Goal: Task Accomplishment & Management: Manage account settings

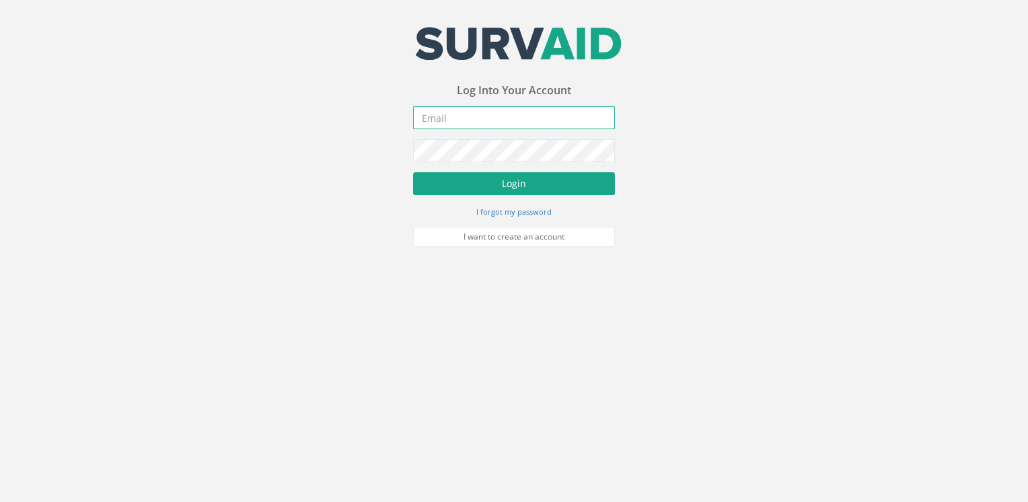
type input "[EMAIL_ADDRESS][DOMAIN_NAME]"
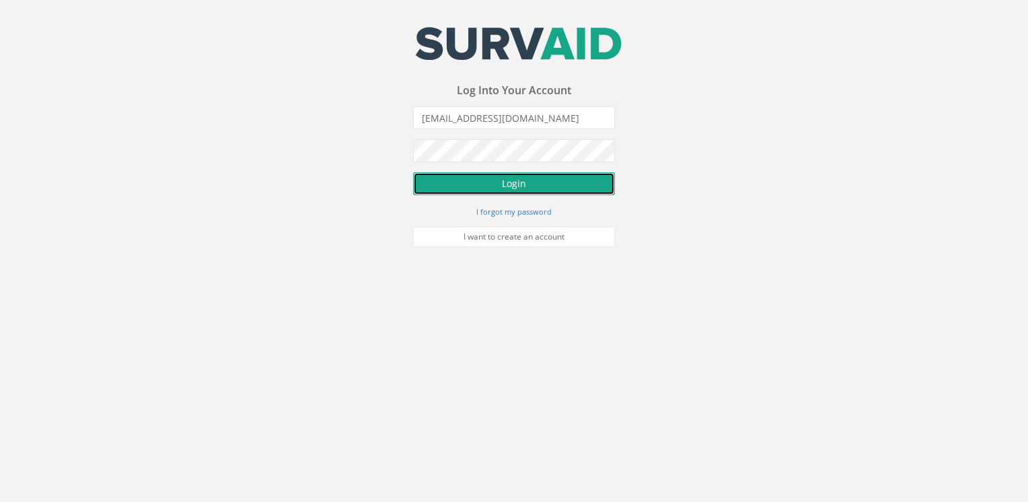
click at [548, 190] on button "Login" at bounding box center [514, 183] width 202 height 23
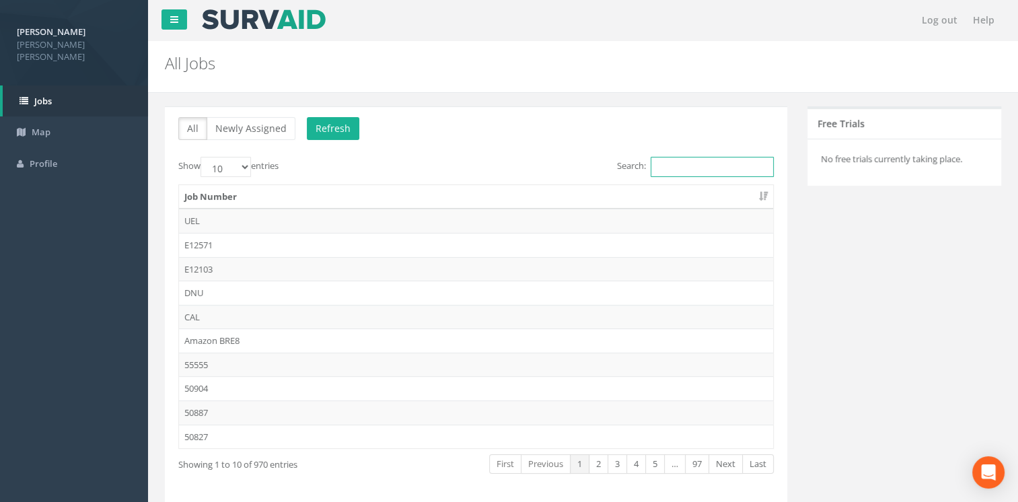
click at [692, 162] on input "Search:" at bounding box center [711, 167] width 123 height 20
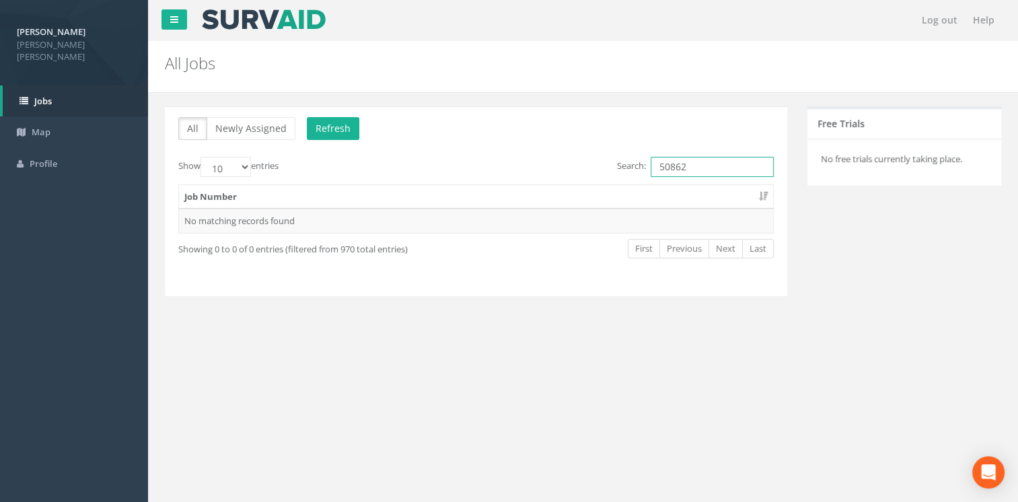
type input "50862"
click at [336, 140] on p "All Newly Assigned Refresh" at bounding box center [475, 130] width 595 height 26
click at [329, 131] on button "Refresh" at bounding box center [333, 128] width 52 height 23
click at [186, 217] on td "50862" at bounding box center [476, 221] width 594 height 24
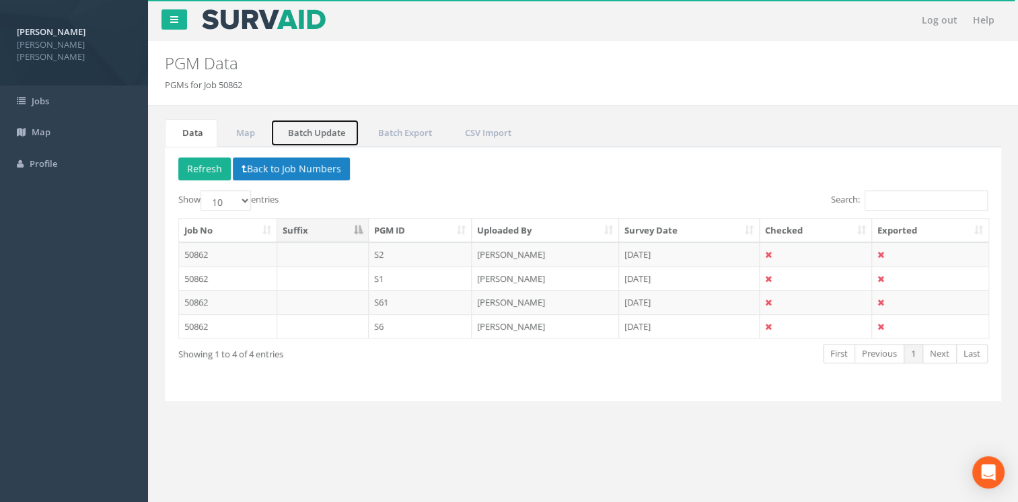
click at [315, 133] on link "Batch Update" at bounding box center [314, 133] width 89 height 28
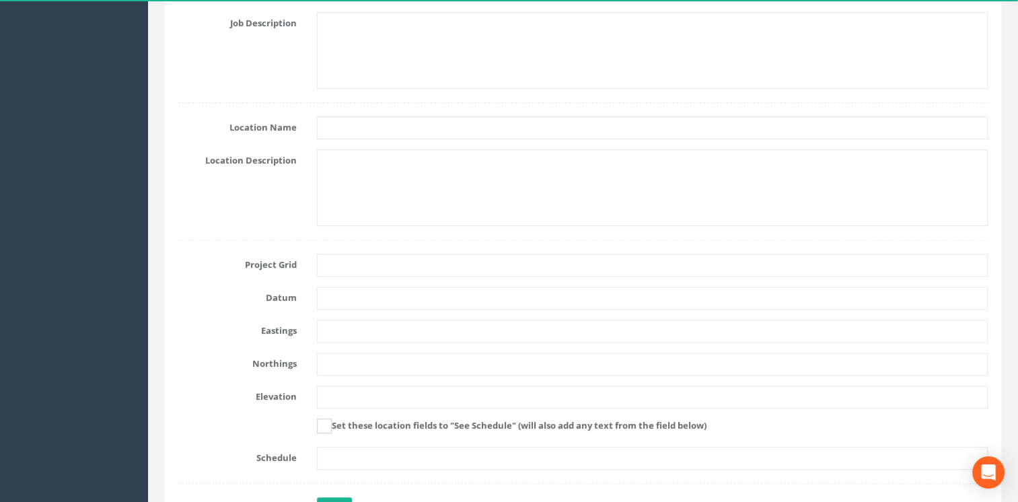
scroll to position [548, 0]
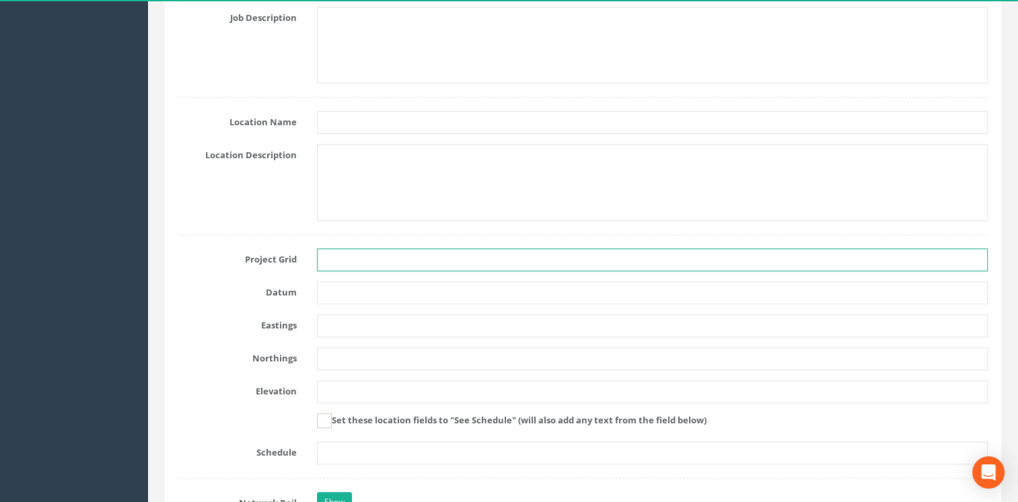
click at [716, 260] on input "text" at bounding box center [652, 259] width 671 height 23
type input "OSGB"
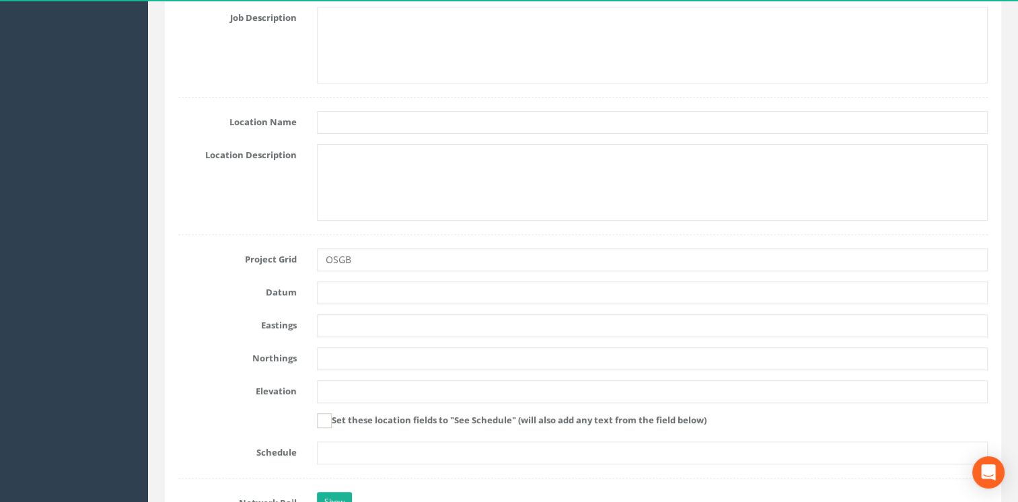
type input "[PERSON_NAME]"
type input "Tertiary"
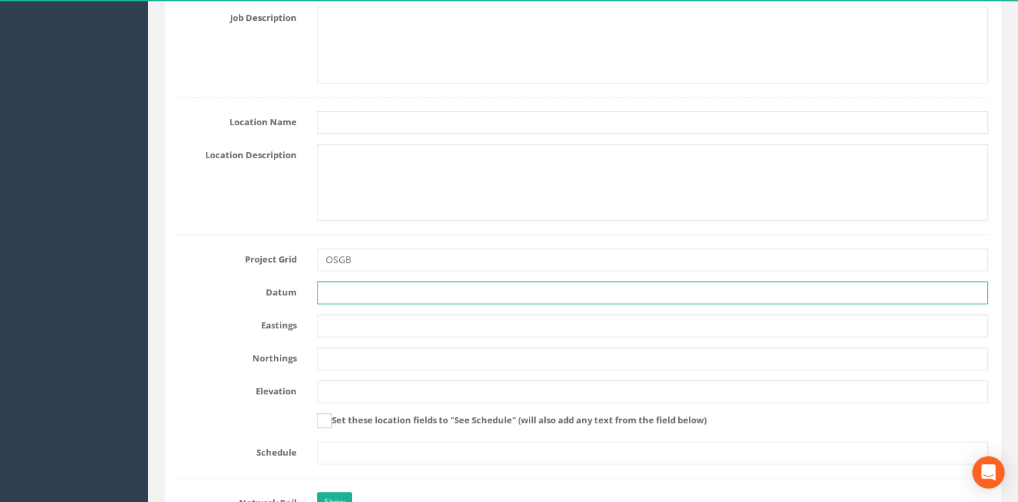
type input "Newlyn"
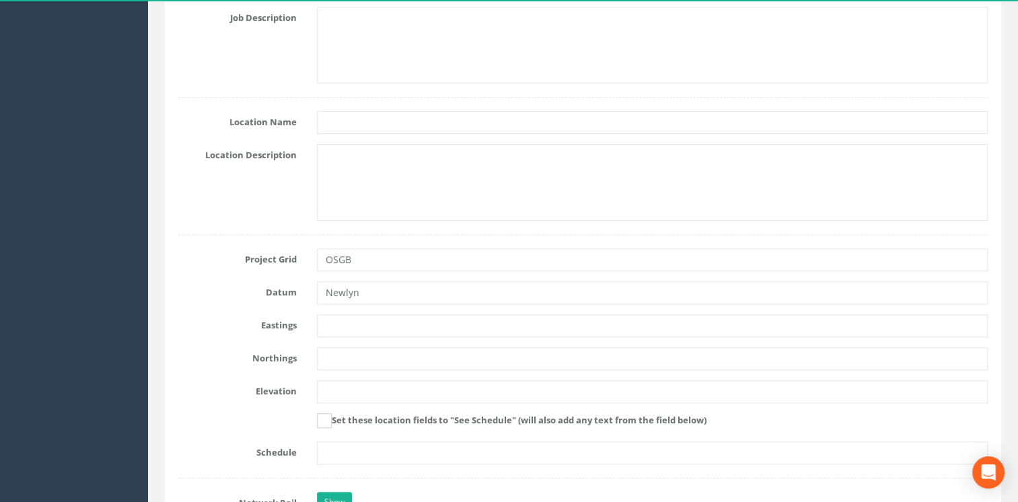
type input "[PERSON_NAME]"
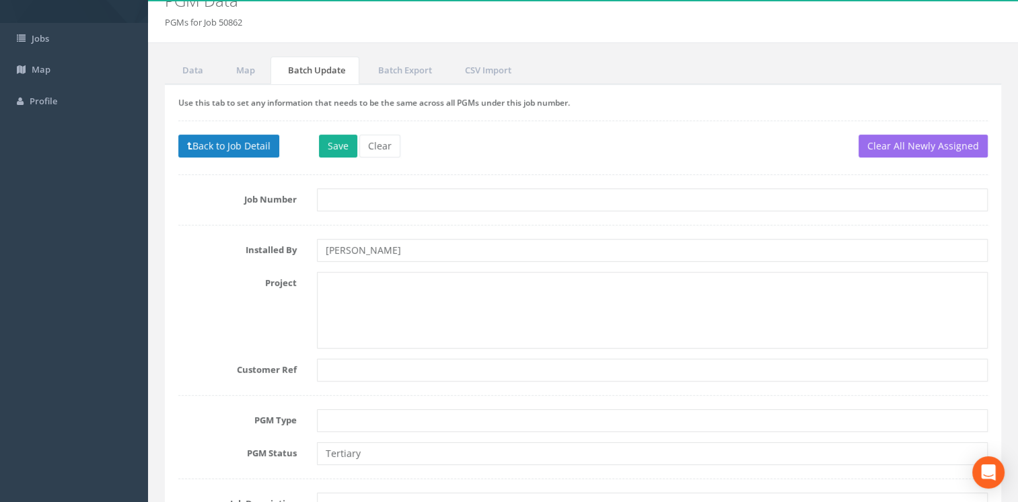
scroll to position [57, 0]
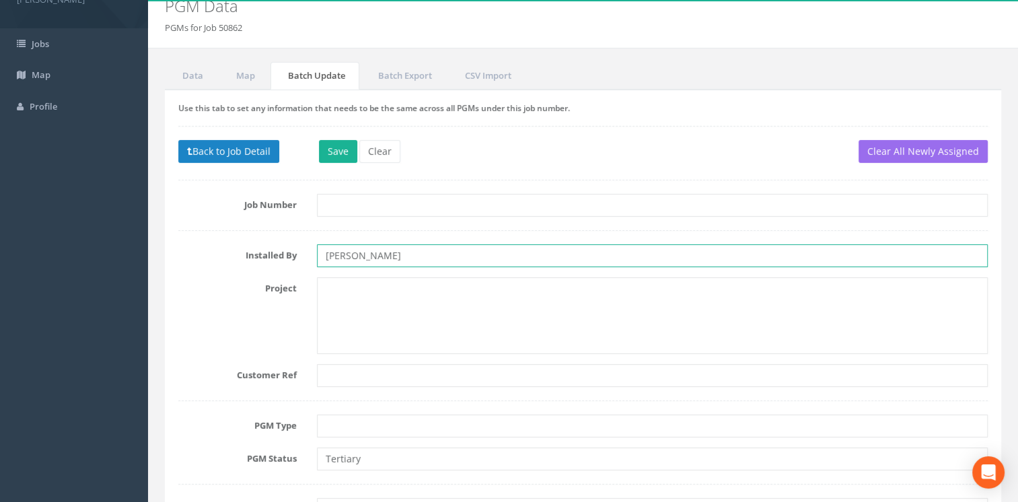
click at [422, 256] on input "[PERSON_NAME]" at bounding box center [652, 255] width 671 height 23
drag, startPoint x: 422, startPoint y: 256, endPoint x: 266, endPoint y: 259, distance: 156.8
click at [266, 259] on div "Installed By [PERSON_NAME]" at bounding box center [582, 255] width 829 height 23
type input "[PERSON_NAME]"
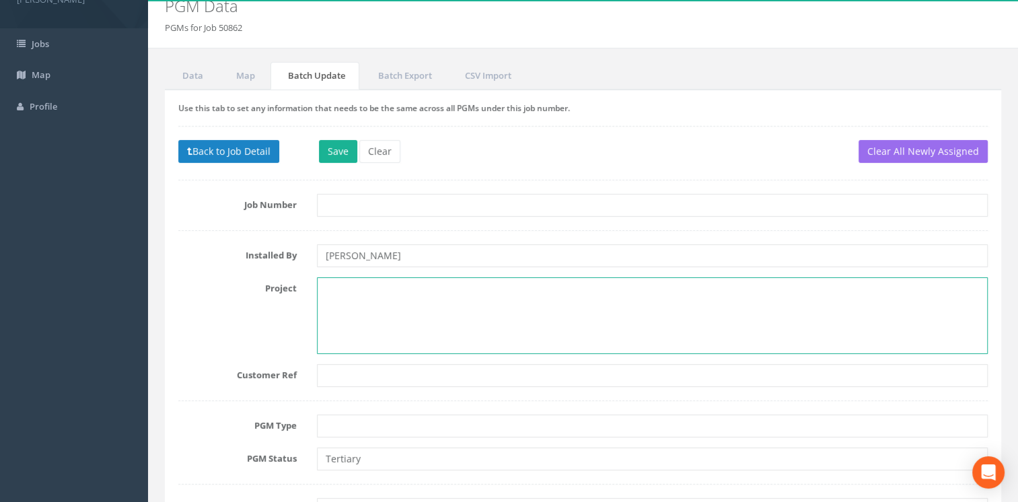
click at [452, 300] on textarea at bounding box center [652, 315] width 671 height 77
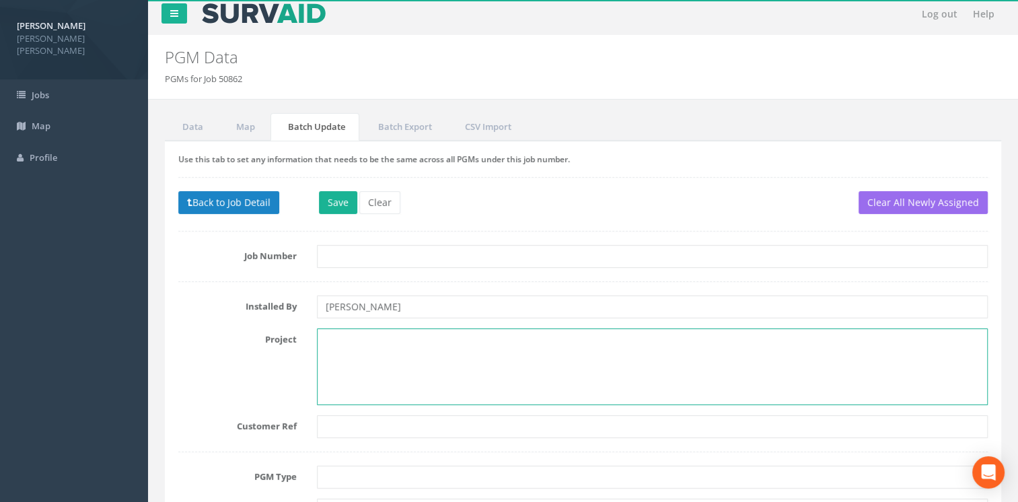
scroll to position [2, 0]
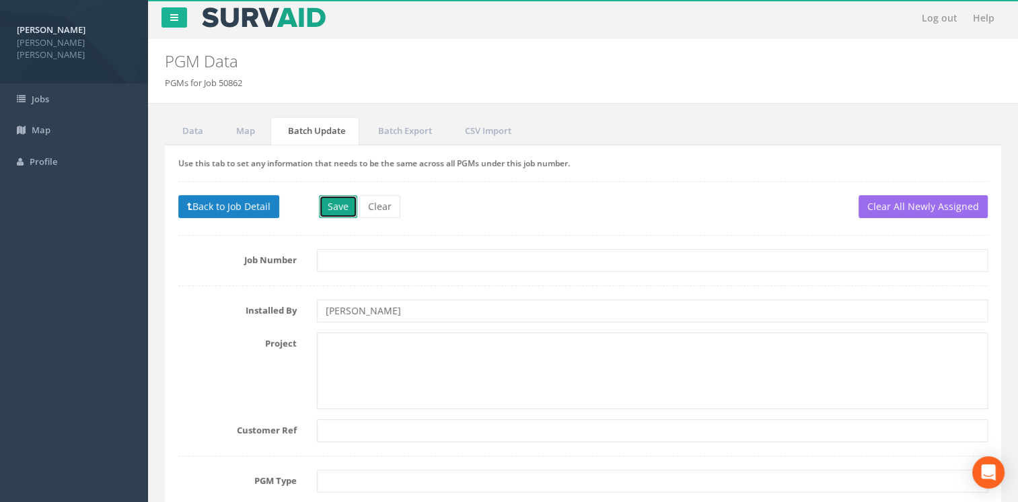
click at [340, 209] on button "Save" at bounding box center [338, 206] width 38 height 23
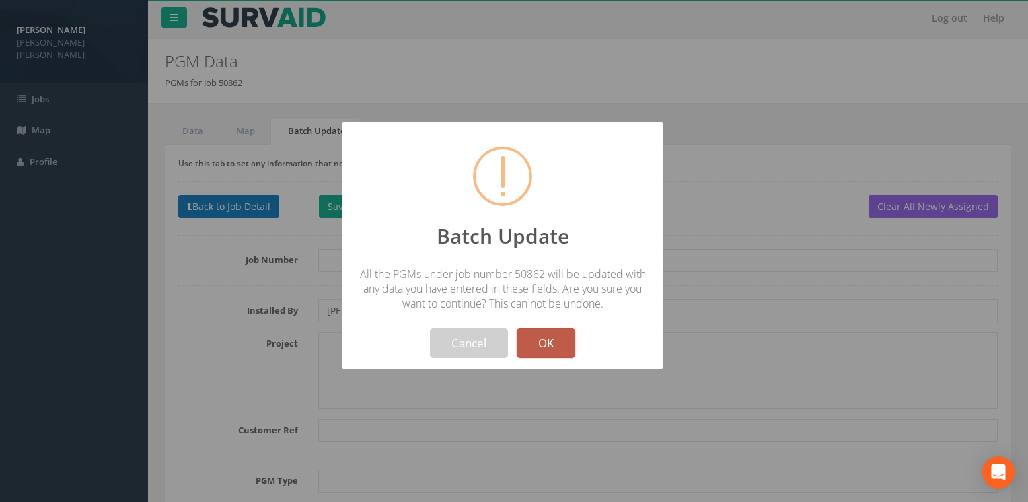
click at [549, 356] on button "OK" at bounding box center [546, 343] width 59 height 30
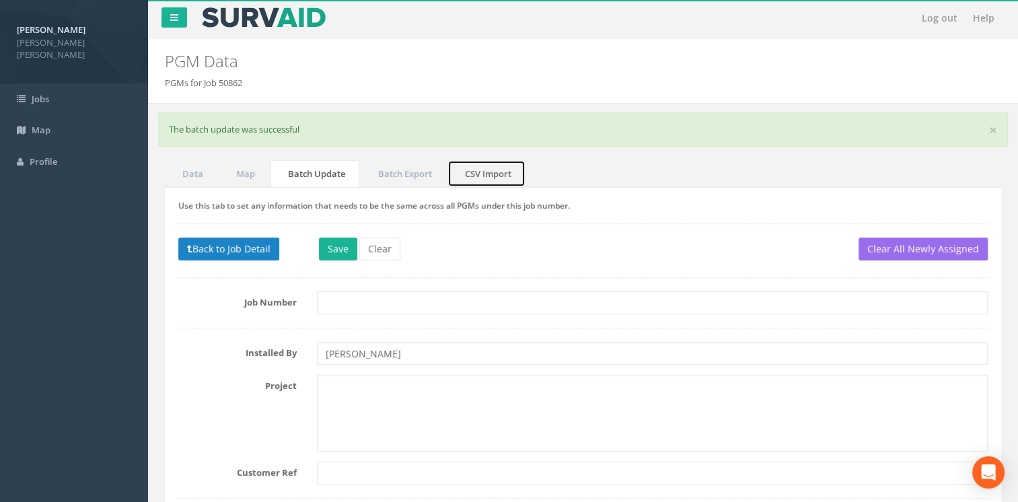
click at [471, 177] on link "CSV Import" at bounding box center [486, 174] width 78 height 28
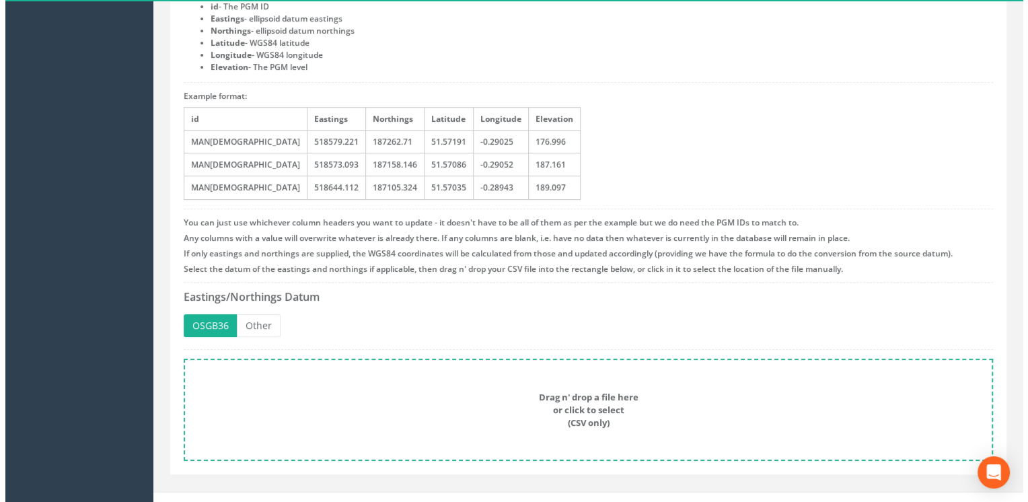
scroll to position [263, 0]
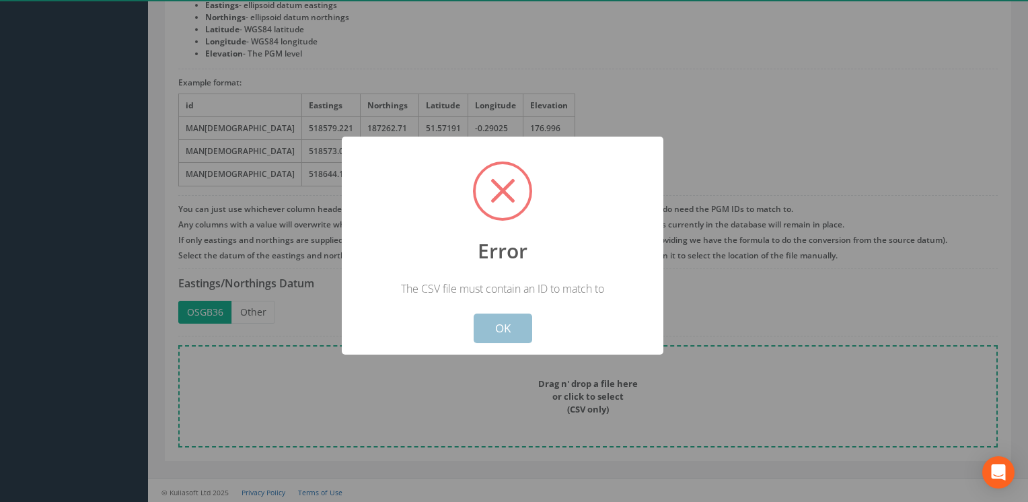
click at [517, 324] on button "OK" at bounding box center [503, 328] width 59 height 30
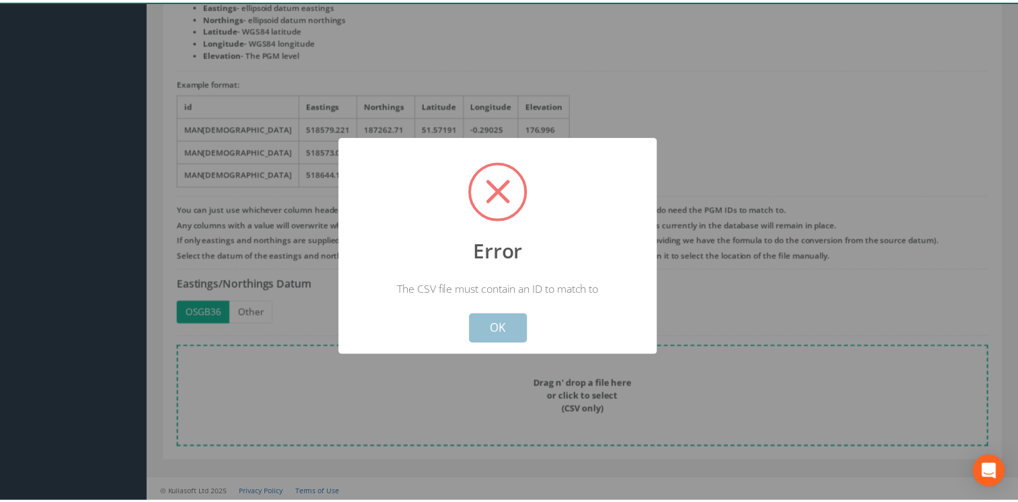
scroll to position [0, 0]
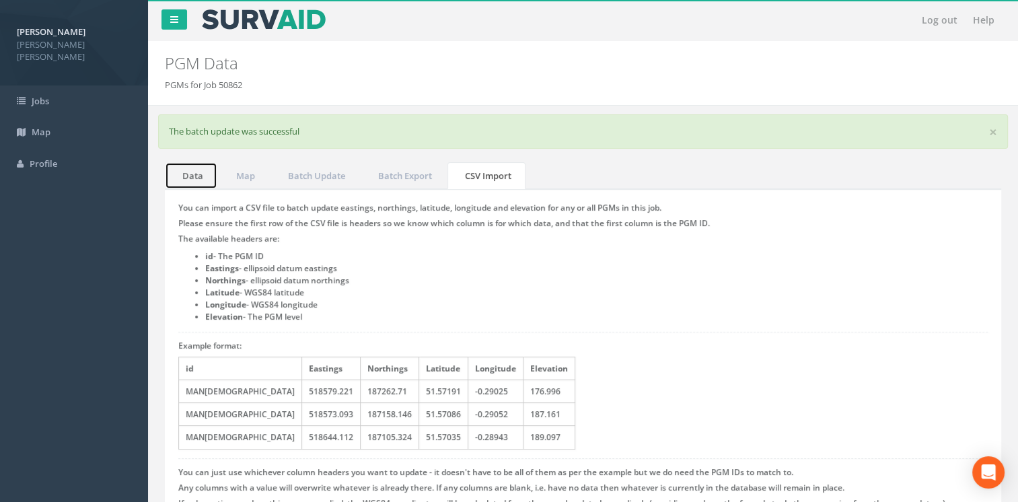
click at [182, 177] on link "Data" at bounding box center [191, 176] width 52 height 28
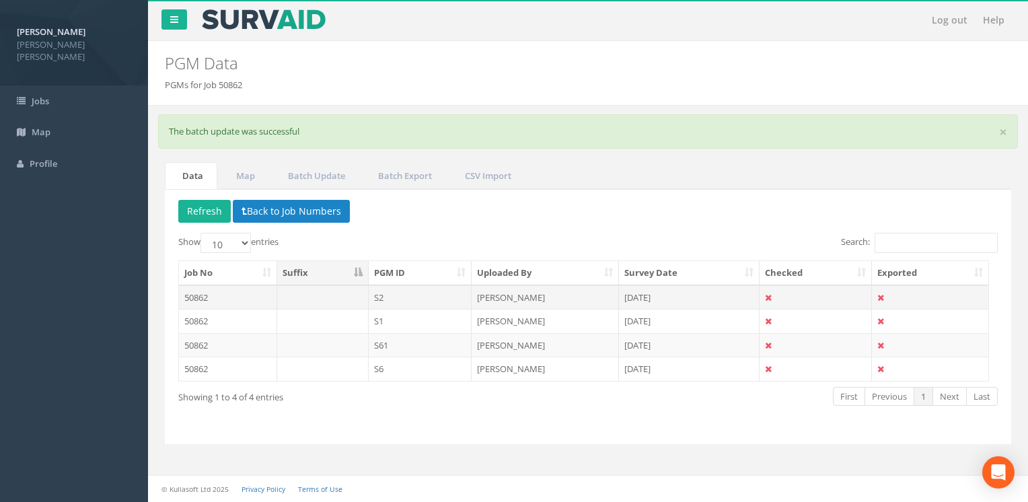
click at [231, 295] on td "50862" at bounding box center [228, 297] width 98 height 24
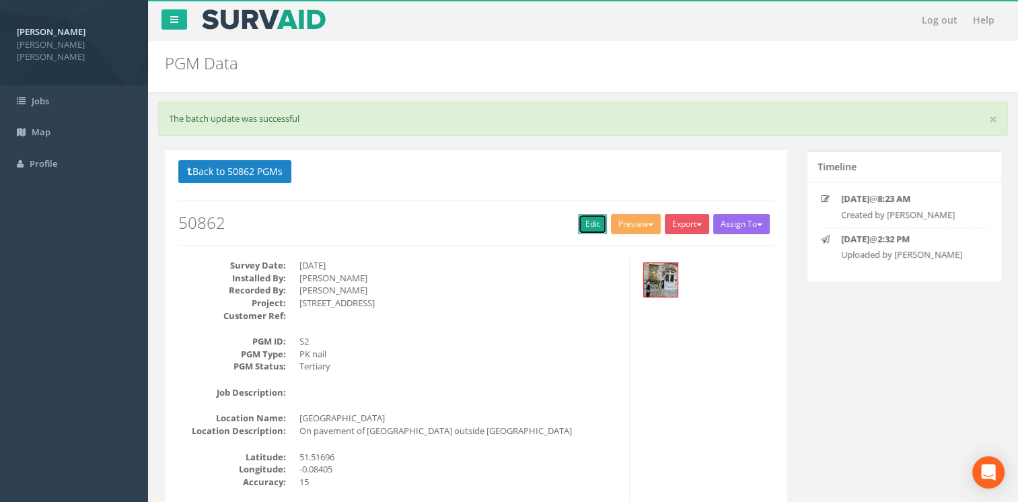
click at [587, 229] on link "Edit" at bounding box center [592, 224] width 29 height 20
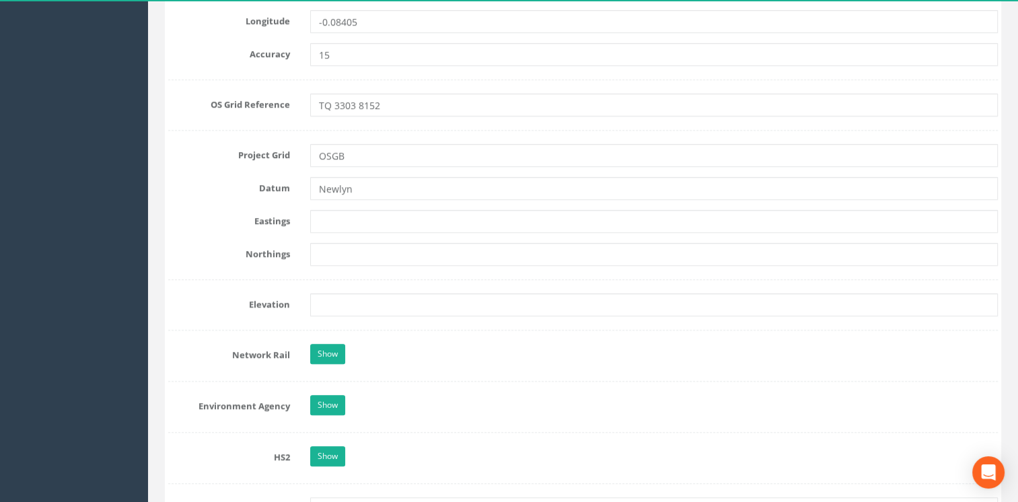
scroll to position [944, 0]
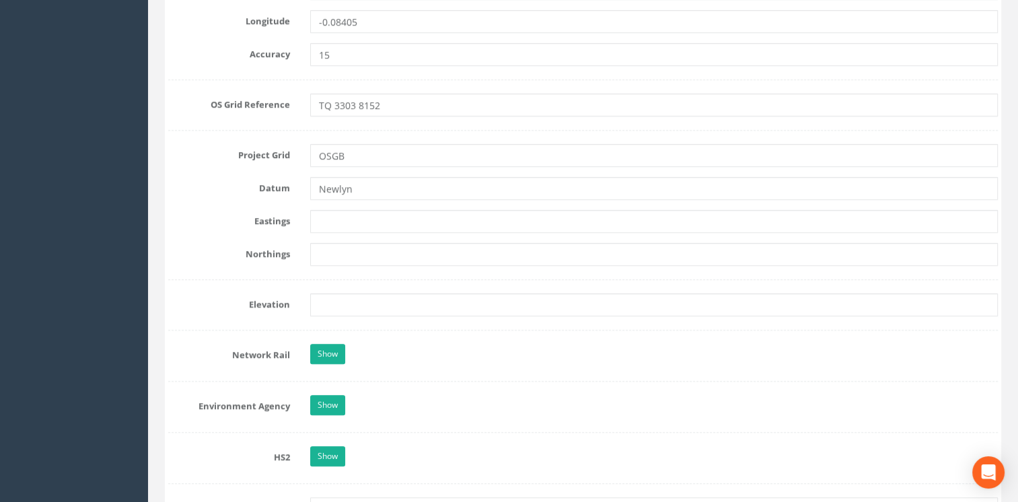
click at [424, 207] on form "Cancel Save Delete Job Number 50862 Job Number Suffix Survey Date [DATE] Instal…" at bounding box center [582, 290] width 829 height 2051
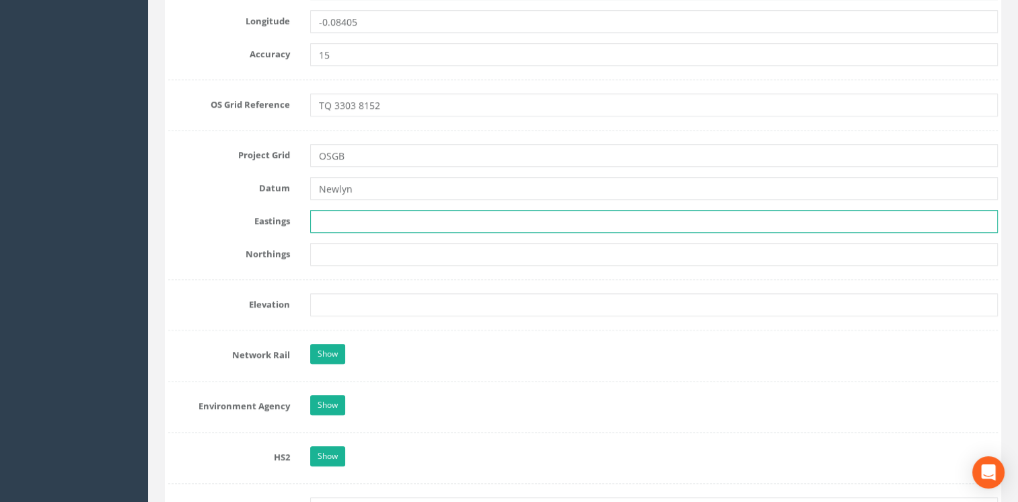
click at [431, 219] on input "text" at bounding box center [654, 221] width 688 height 23
paste input "533021.432"
type input "533021.432"
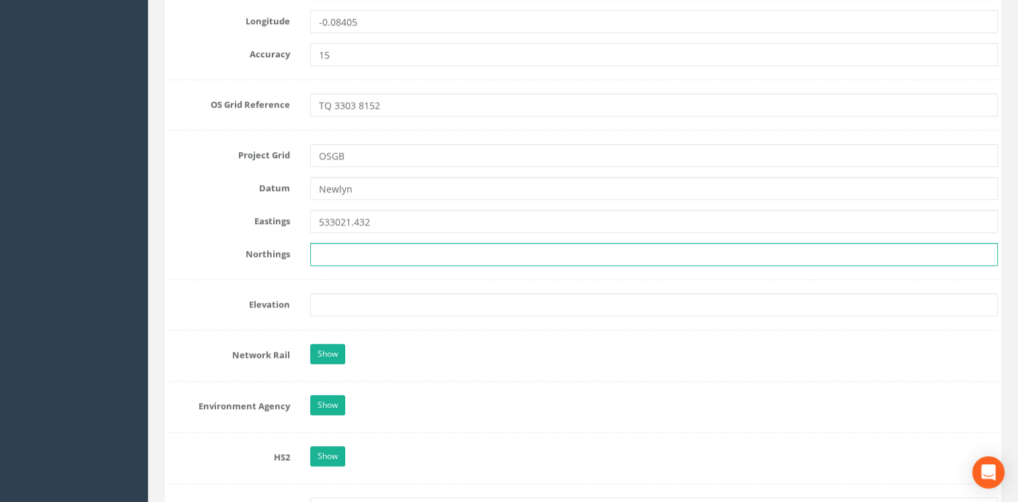
click at [345, 249] on input "text" at bounding box center [654, 254] width 688 height 23
paste input "181513.679"
type input "181513.679"
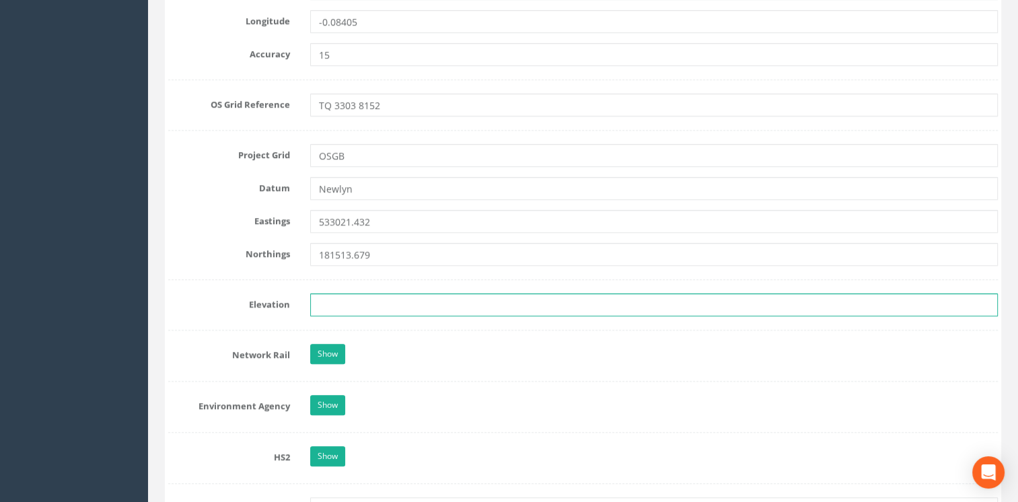
click at [350, 306] on input "text" at bounding box center [654, 304] width 688 height 23
paste input "13.602"
type input "13.602"
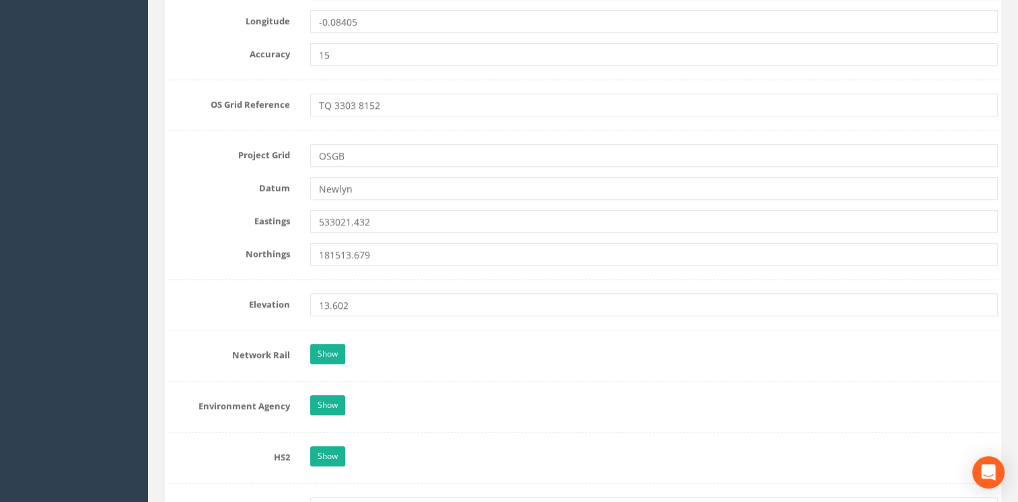
click at [502, 332] on form "Cancel Save Delete Job Number 50862 Job Number Suffix Survey Date [DATE] Instal…" at bounding box center [582, 290] width 829 height 2051
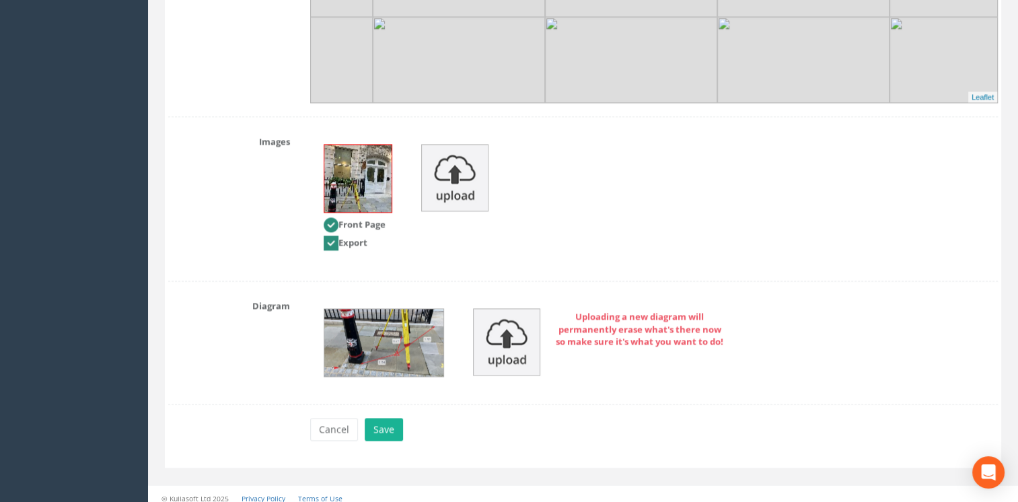
scroll to position [1821, 0]
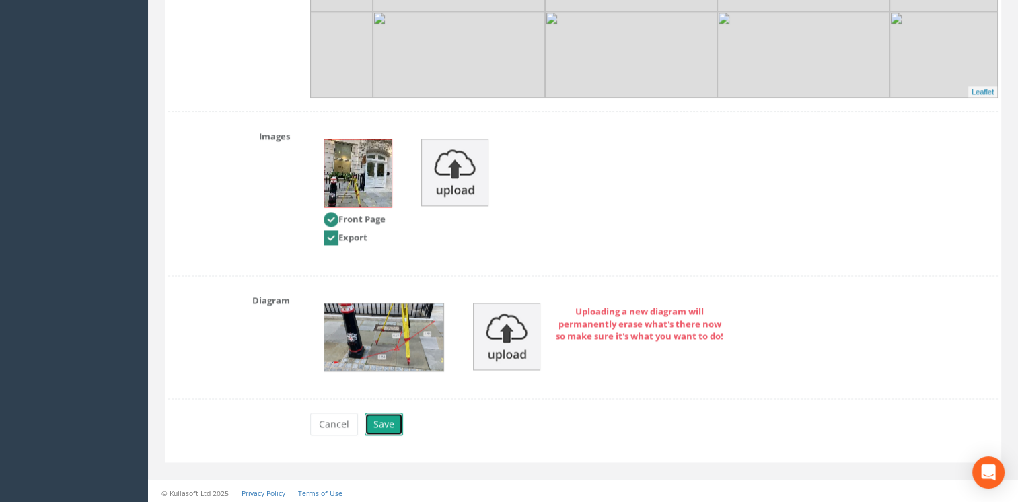
click at [379, 414] on button "Save" at bounding box center [384, 423] width 38 height 23
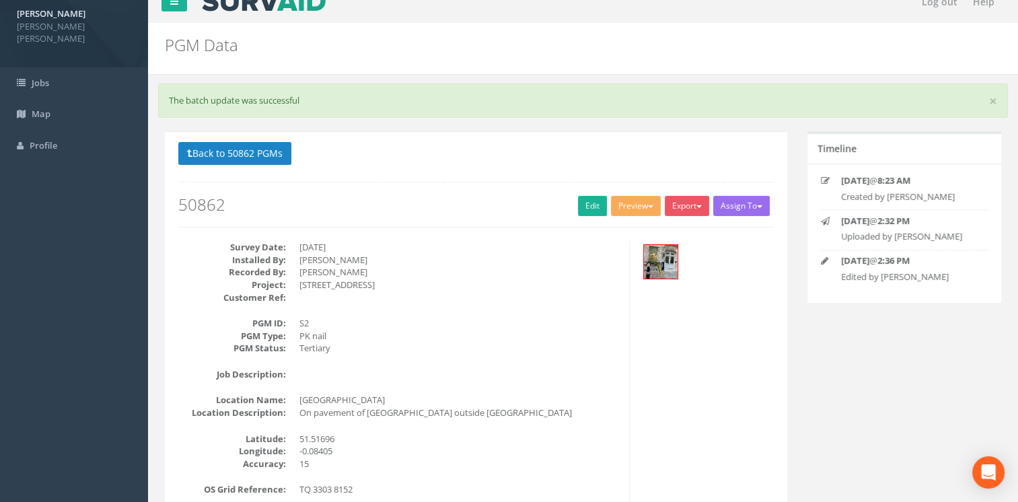
scroll to position [0, 0]
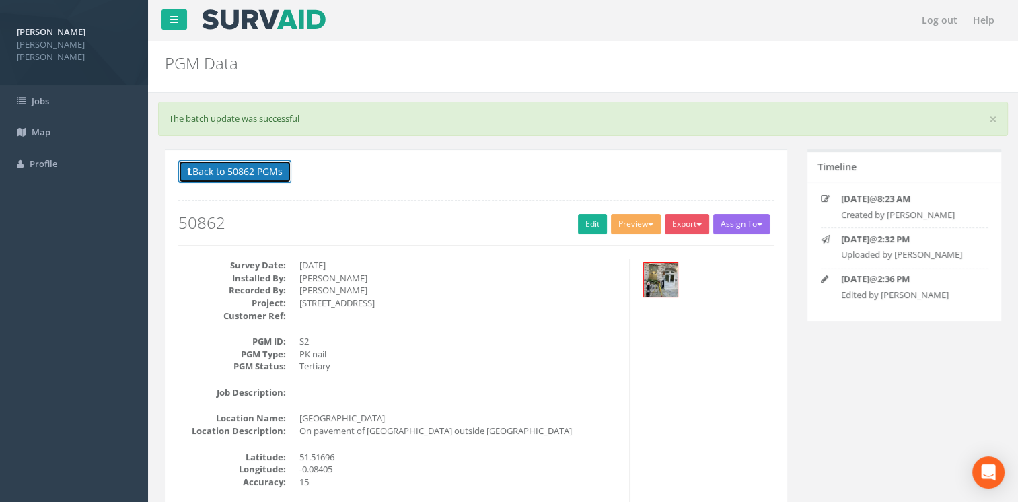
click at [229, 176] on button "Back to 50862 PGMs" at bounding box center [234, 171] width 113 height 23
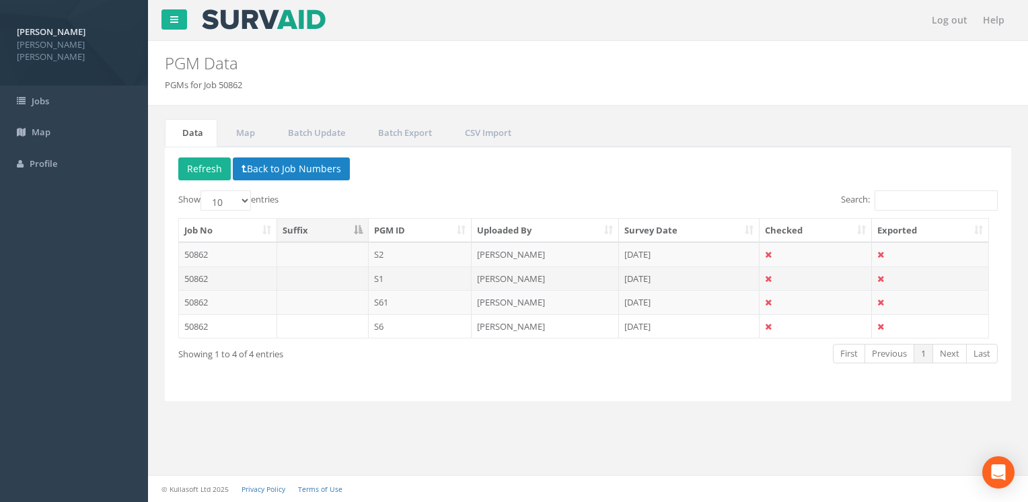
click at [218, 278] on td "50862" at bounding box center [228, 278] width 98 height 24
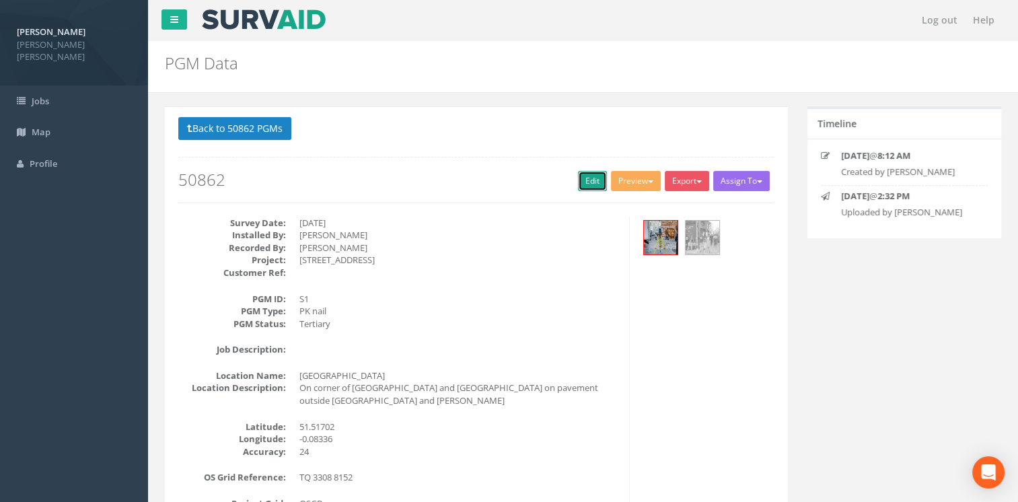
click at [584, 184] on link "Edit" at bounding box center [592, 181] width 29 height 20
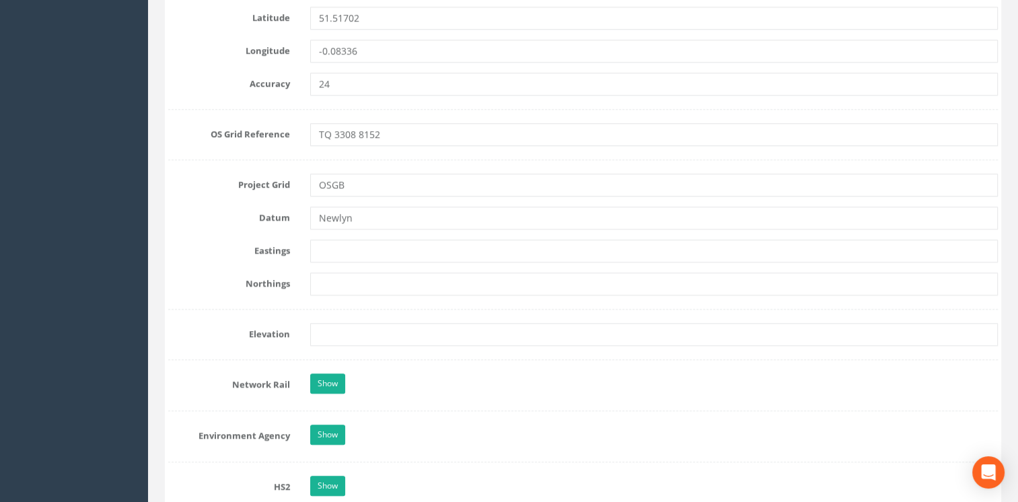
scroll to position [885, 0]
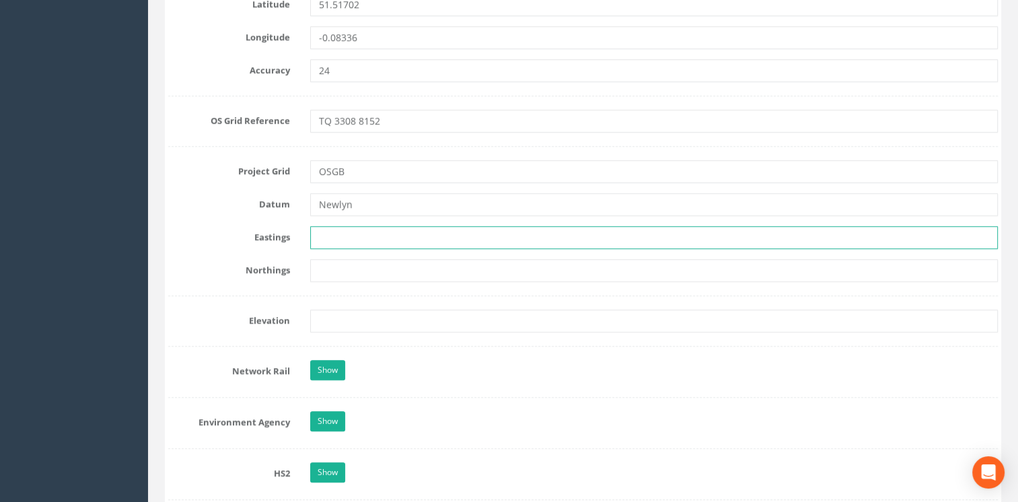
click at [473, 235] on input "text" at bounding box center [654, 237] width 688 height 23
paste input "533076.587"
type input "533076.587"
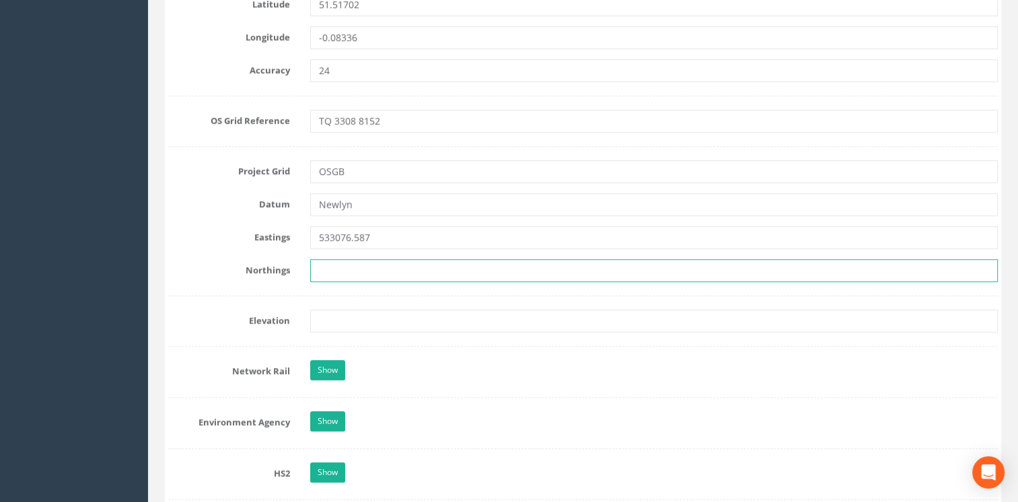
click at [335, 267] on input "text" at bounding box center [654, 270] width 688 height 23
paste input "181510.153"
type input "181510.153"
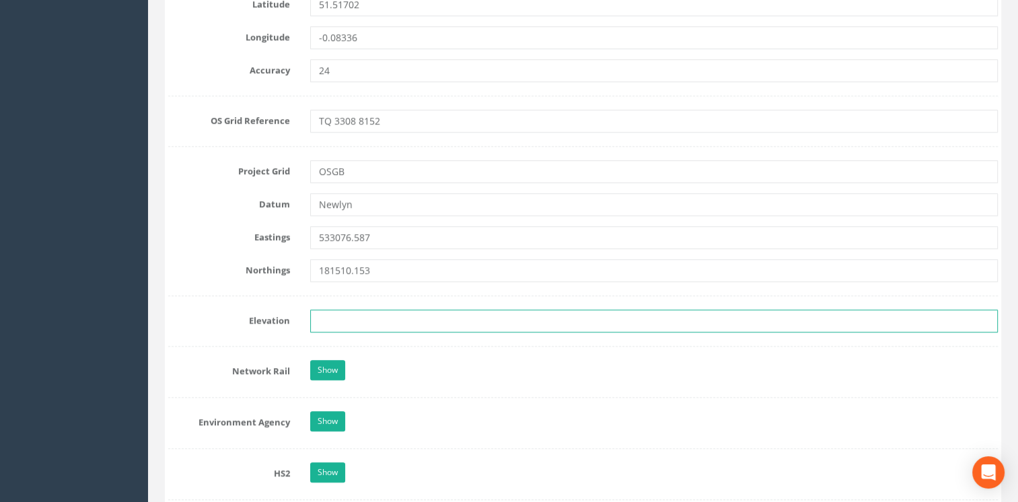
click at [367, 321] on input "text" at bounding box center [654, 320] width 688 height 23
paste input "13.595"
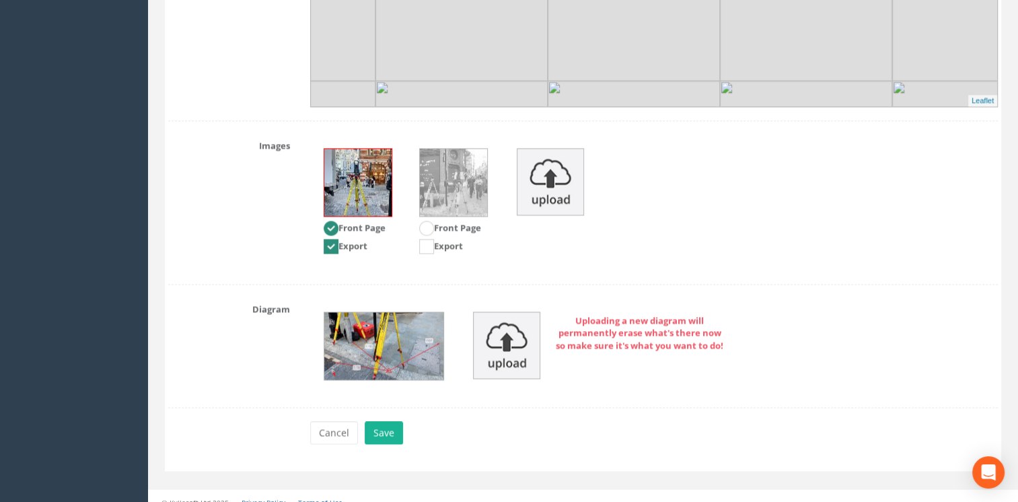
scroll to position [1779, 0]
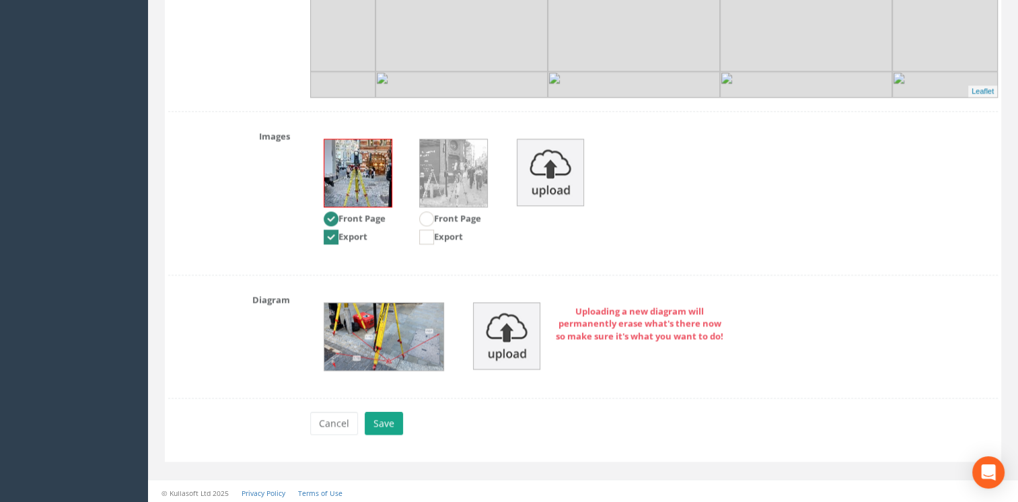
type input "13.595"
click at [382, 414] on button "Save" at bounding box center [384, 423] width 38 height 23
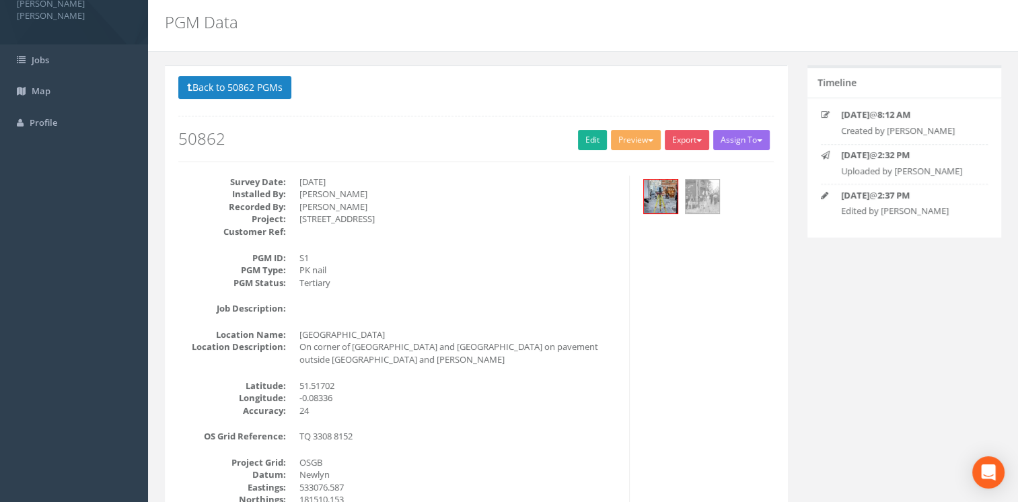
scroll to position [0, 0]
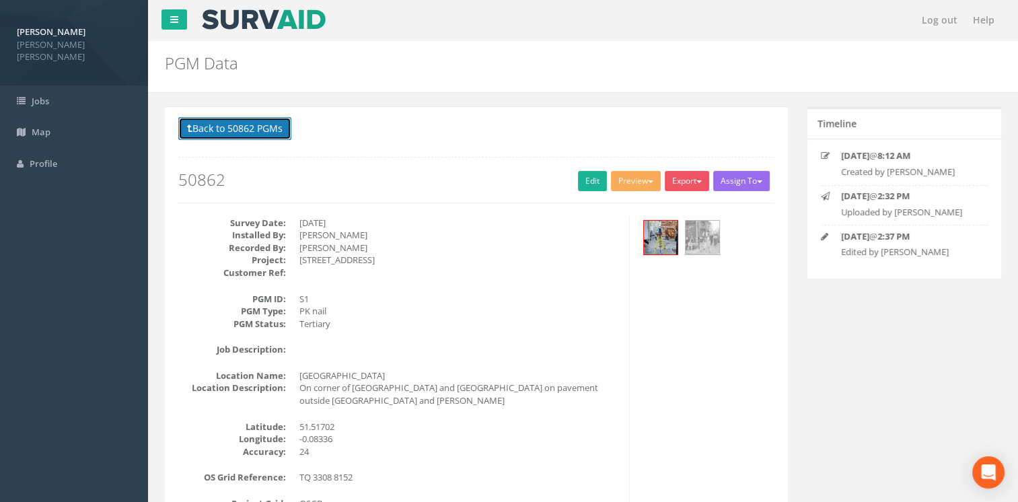
click at [253, 125] on button "Back to 50862 PGMs" at bounding box center [234, 128] width 113 height 23
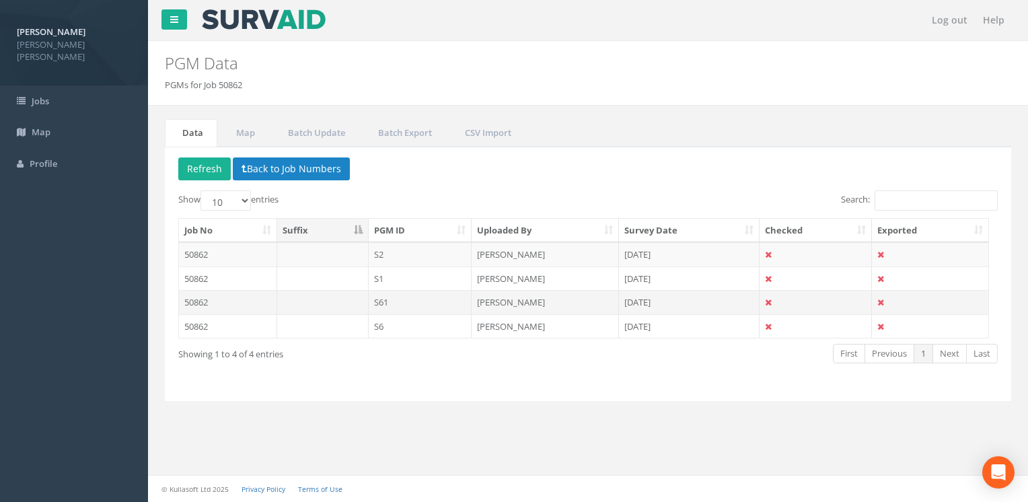
click at [246, 301] on td "50862" at bounding box center [228, 302] width 98 height 24
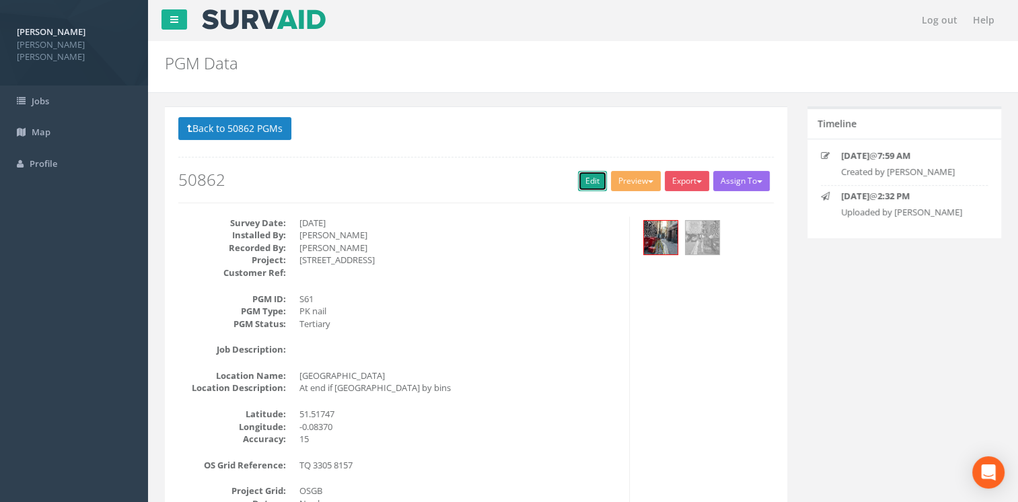
click at [588, 179] on link "Edit" at bounding box center [592, 181] width 29 height 20
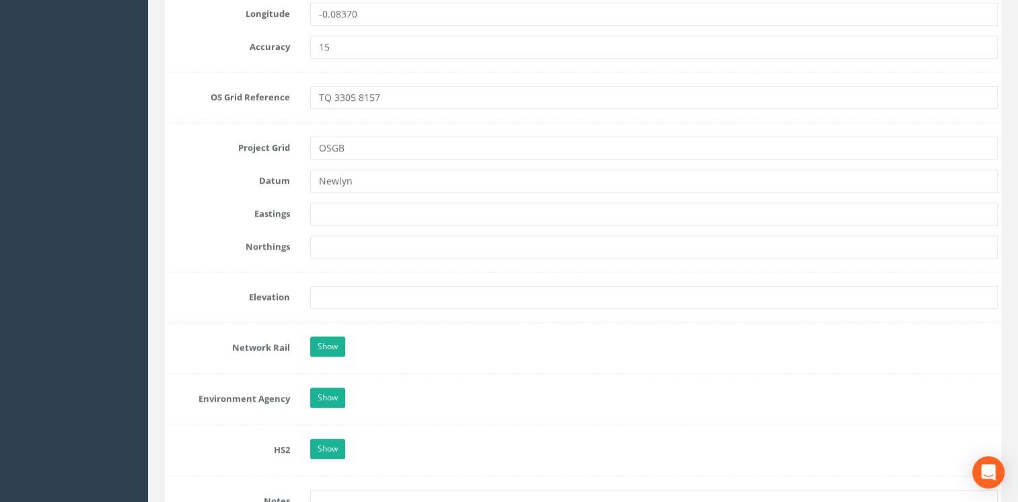
scroll to position [911, 0]
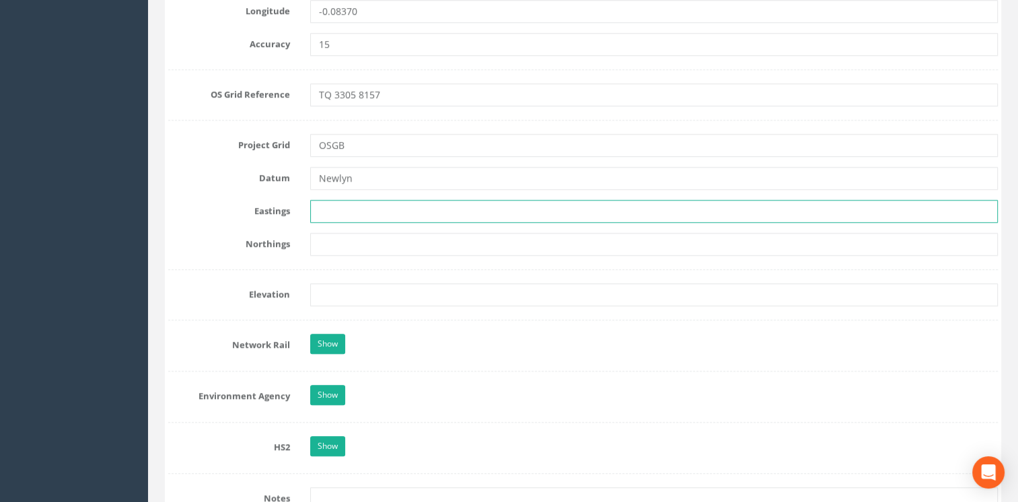
click at [409, 205] on input "text" at bounding box center [654, 211] width 688 height 23
paste input "533062.762"
type input "533062.762"
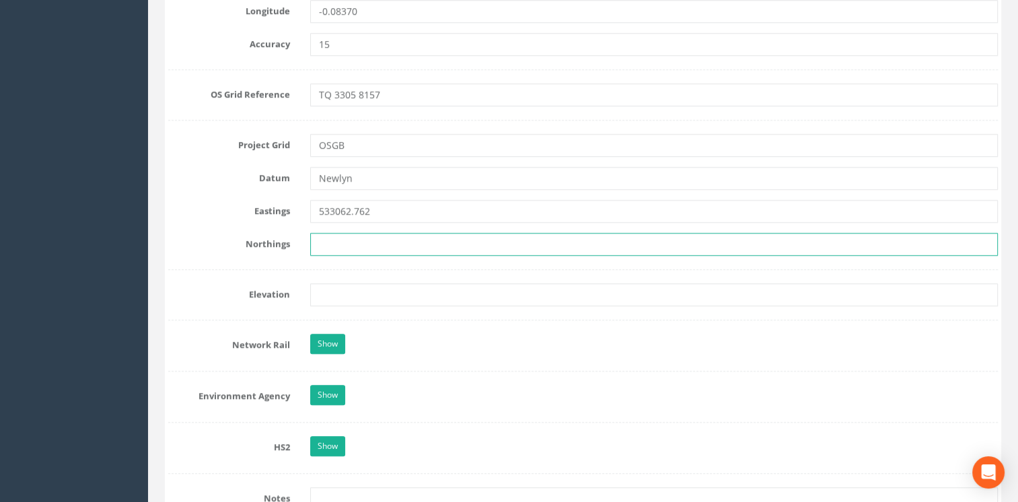
click at [374, 238] on input "text" at bounding box center [654, 244] width 688 height 23
paste input "181560.162"
type input "181560.162"
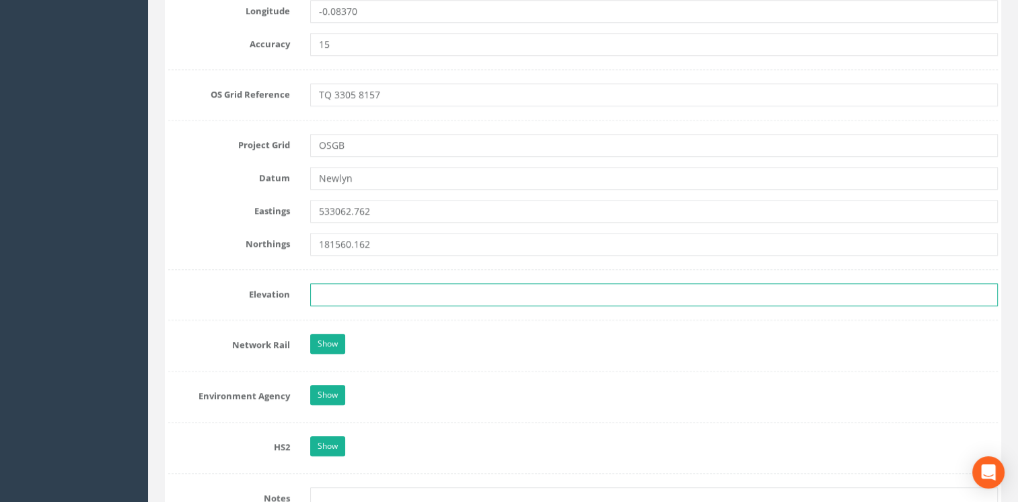
click at [363, 297] on input "text" at bounding box center [654, 294] width 688 height 23
paste input "13.638"
type input "13.638"
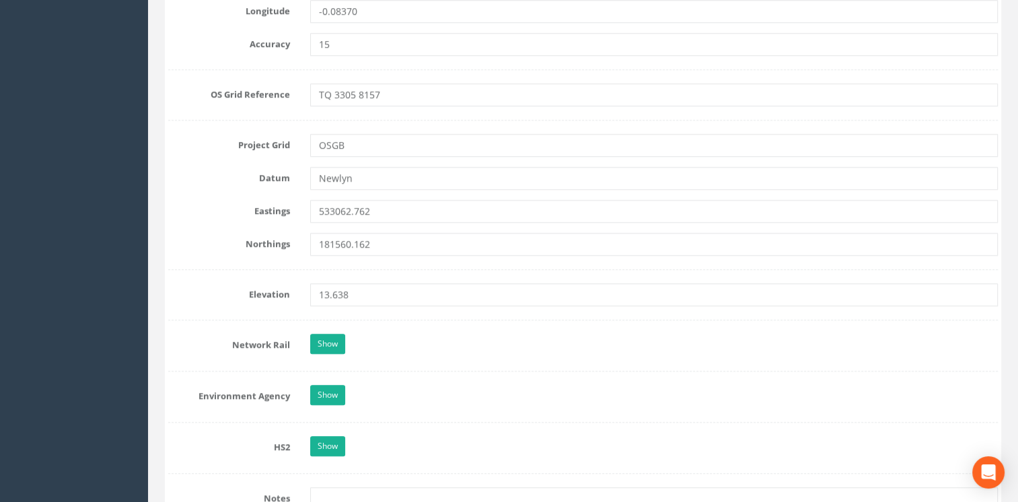
click at [477, 327] on form "Cancel Save Delete Job Number 50862 Job Number Suffix Survey Date [DATE] Instal…" at bounding box center [582, 280] width 829 height 2051
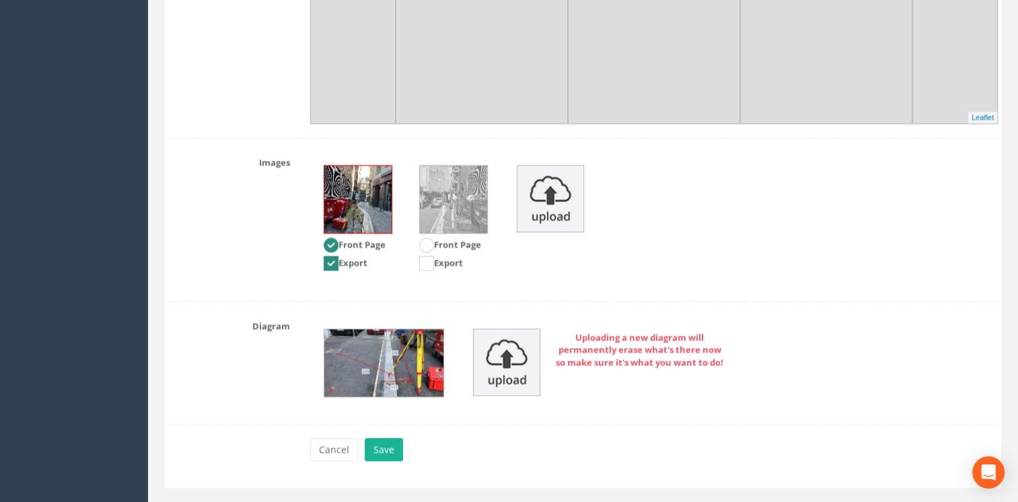
scroll to position [1779, 0]
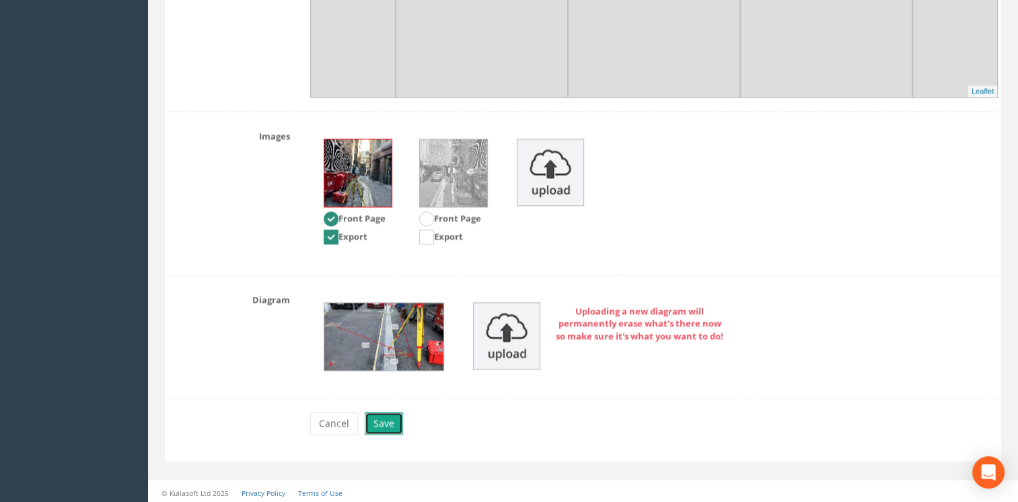
click at [392, 414] on button "Save" at bounding box center [384, 423] width 38 height 23
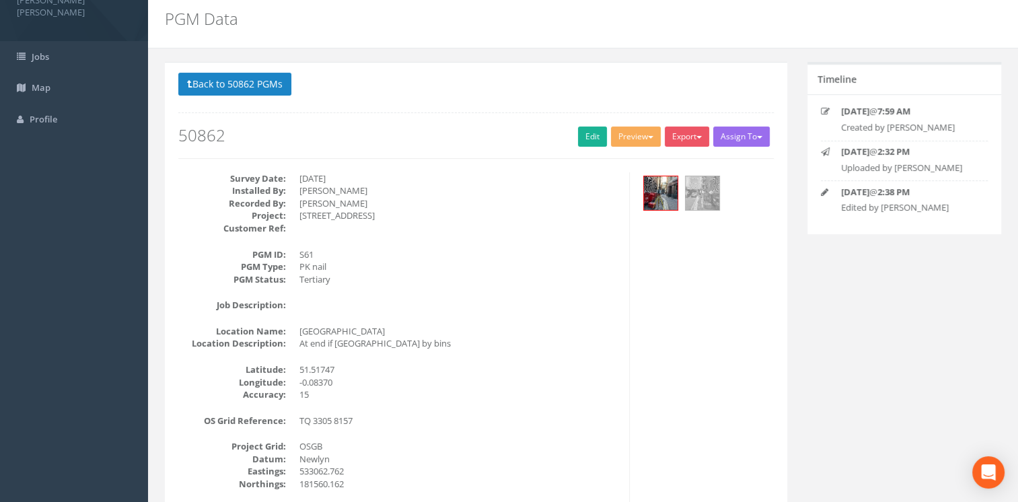
scroll to position [0, 0]
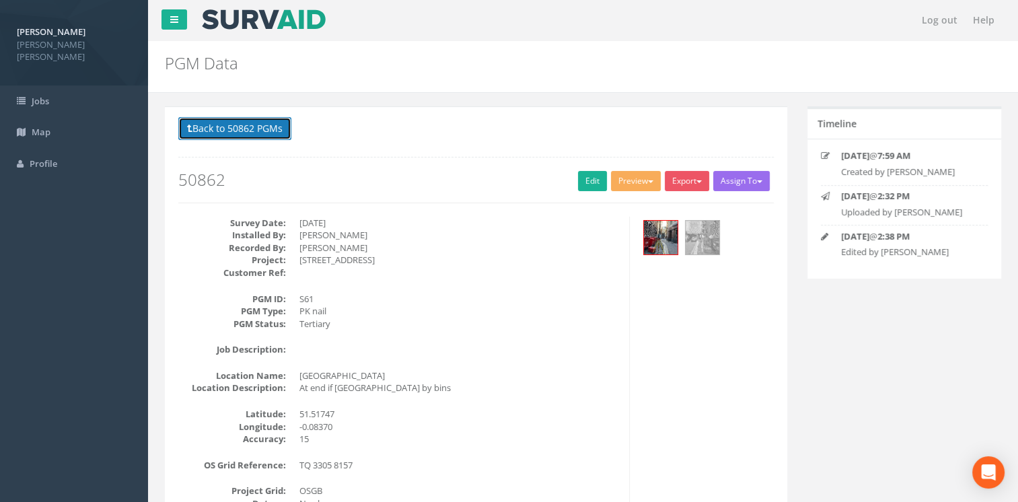
click at [250, 123] on button "Back to 50862 PGMs" at bounding box center [234, 128] width 113 height 23
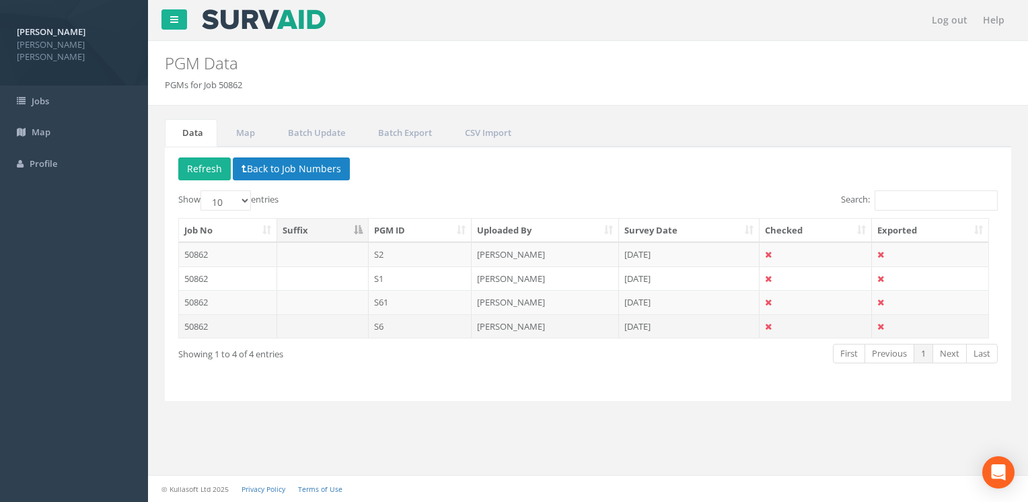
click at [299, 327] on td at bounding box center [322, 326] width 91 height 24
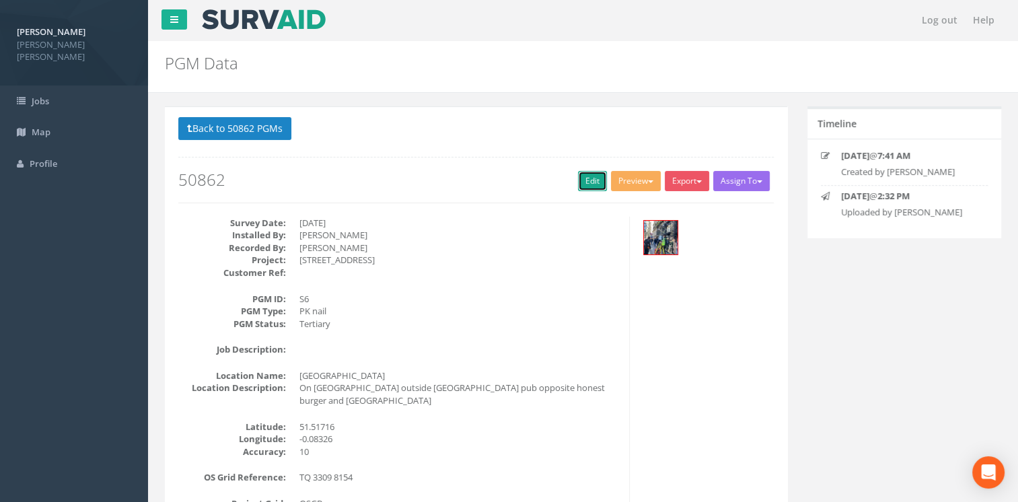
click at [584, 182] on link "Edit" at bounding box center [592, 181] width 29 height 20
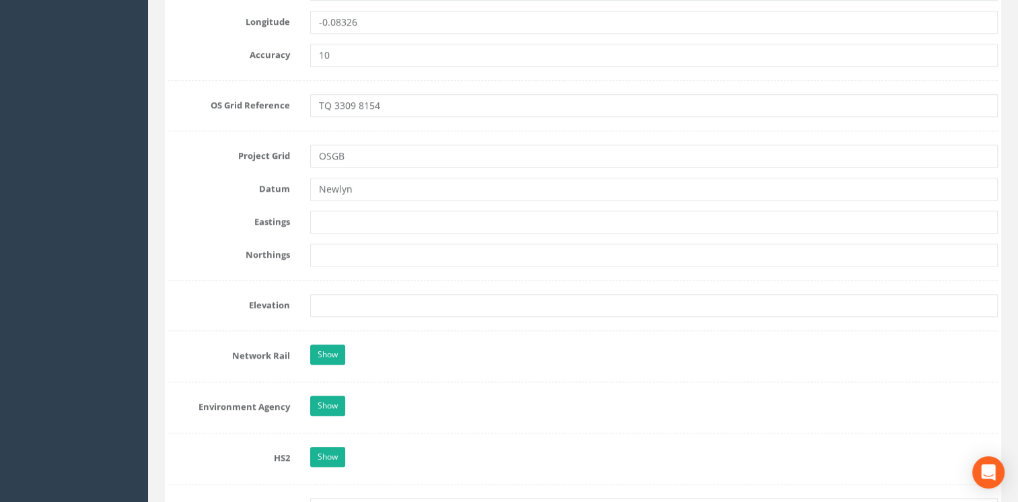
scroll to position [906, 0]
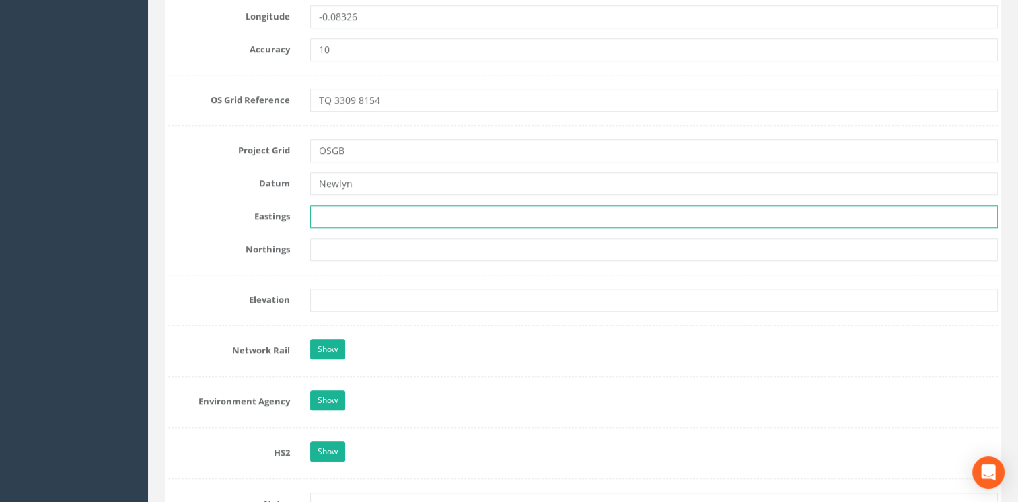
click at [434, 211] on input "text" at bounding box center [654, 216] width 688 height 23
paste input "533097.528"
type input "533097.528"
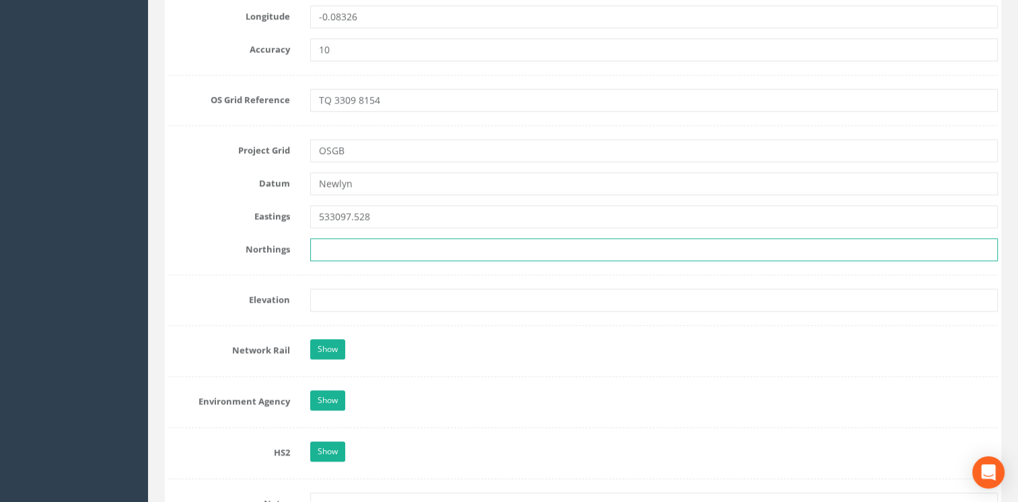
click at [338, 246] on input "text" at bounding box center [654, 249] width 688 height 23
paste input "181555.51"
type input "181555.51"
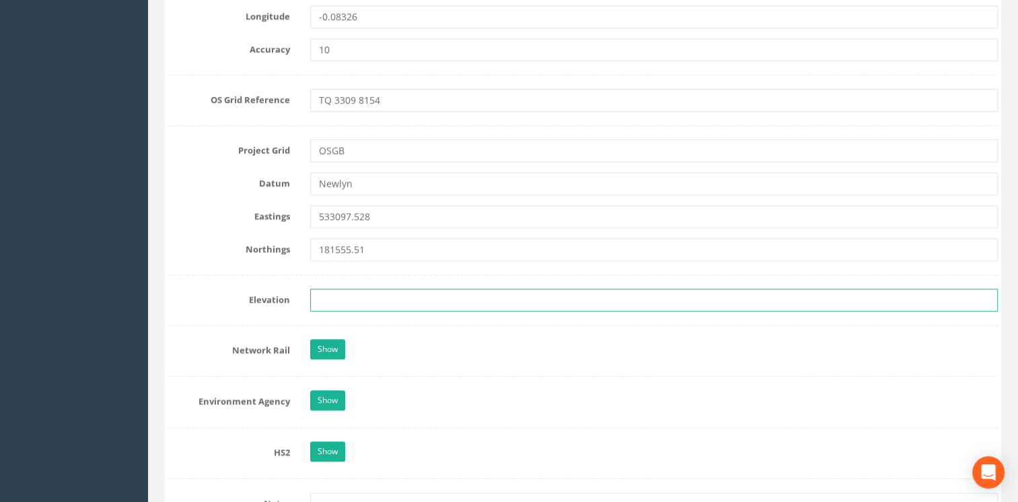
click at [354, 303] on input "text" at bounding box center [654, 300] width 688 height 23
paste input "13.599"
type input "13.599"
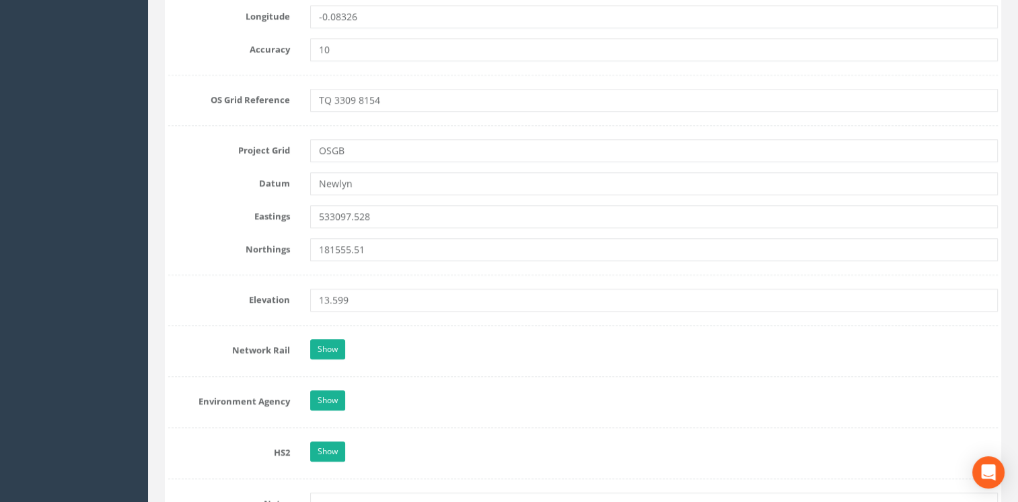
click at [434, 317] on form "Cancel Save Delete Job Number 50862 Job Number Suffix Survey Date [DATE] Instal…" at bounding box center [582, 285] width 829 height 2051
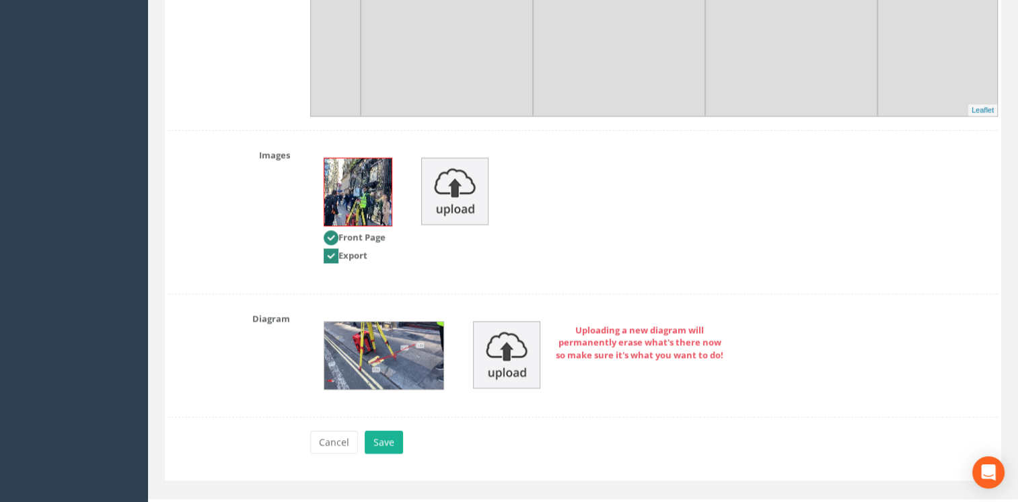
scroll to position [1779, 0]
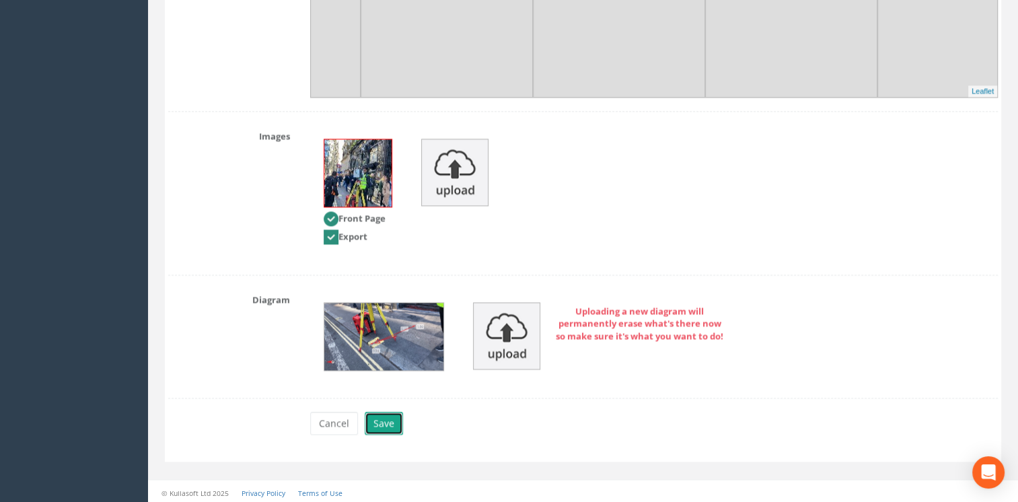
click at [380, 414] on button "Save" at bounding box center [384, 423] width 38 height 23
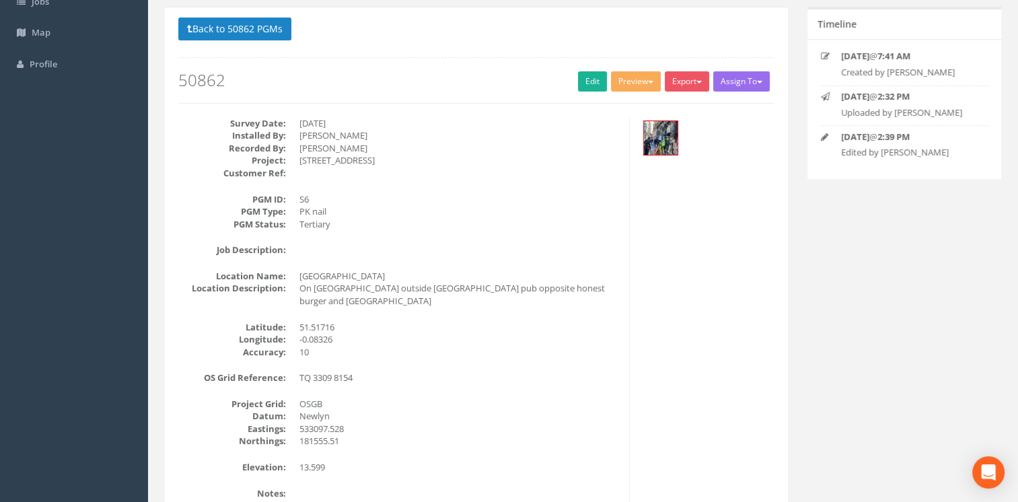
scroll to position [0, 0]
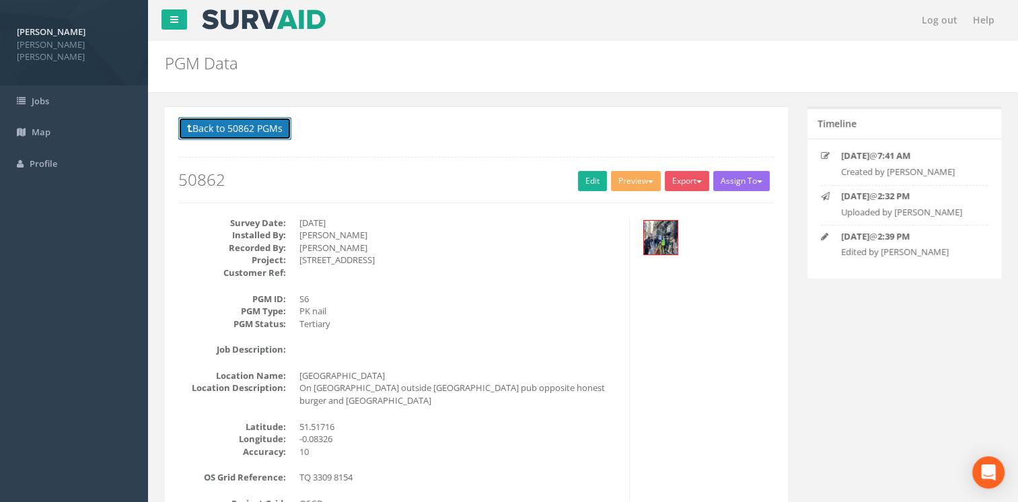
click at [237, 128] on button "Back to 50862 PGMs" at bounding box center [234, 128] width 113 height 23
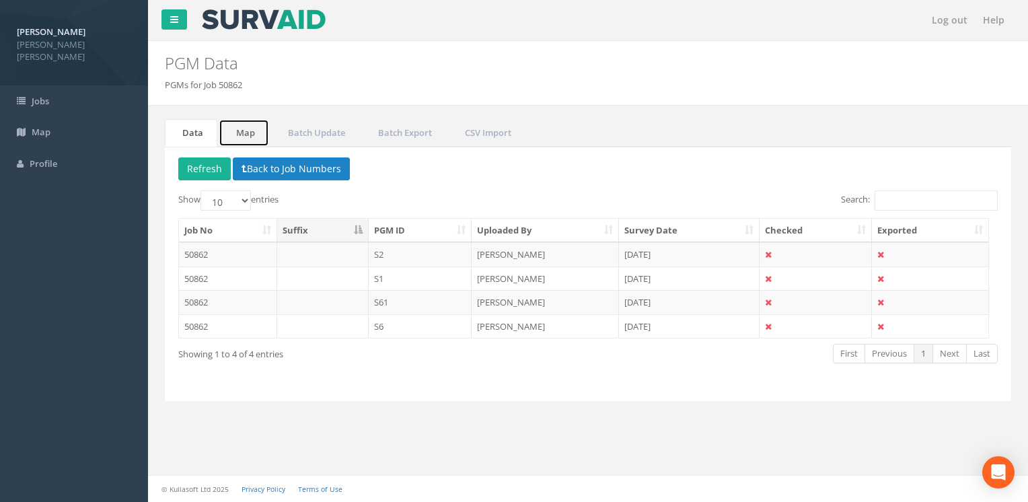
click at [235, 130] on link "Map" at bounding box center [244, 133] width 50 height 28
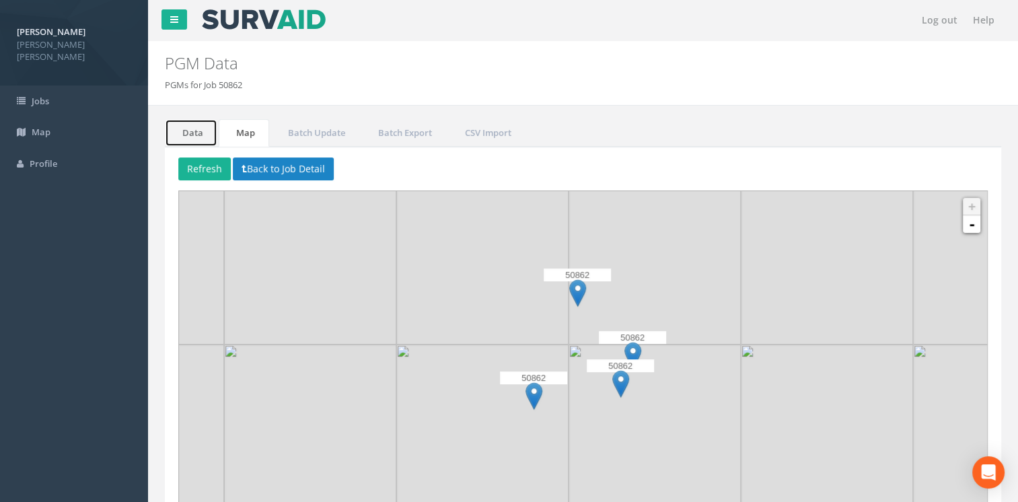
click at [199, 128] on link "Data" at bounding box center [191, 133] width 52 height 28
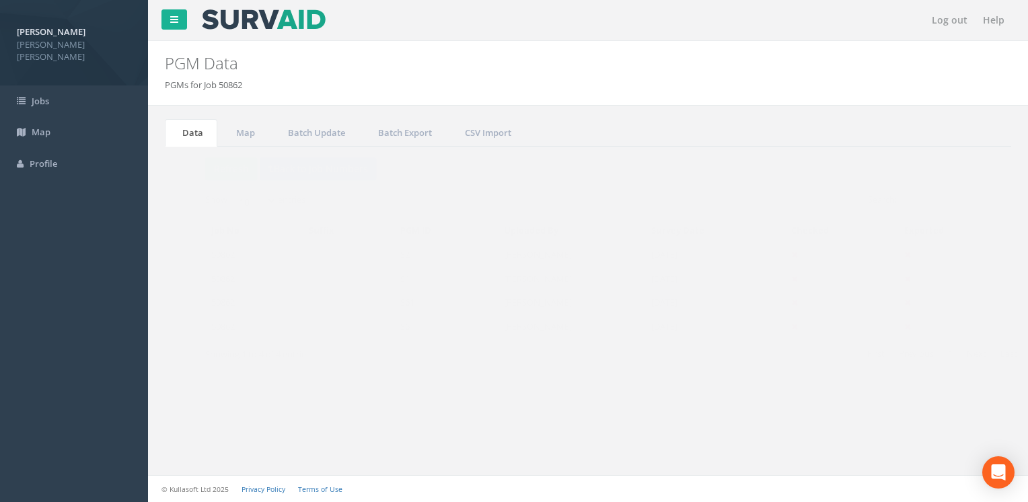
click at [251, 255] on td "50862" at bounding box center [228, 254] width 98 height 24
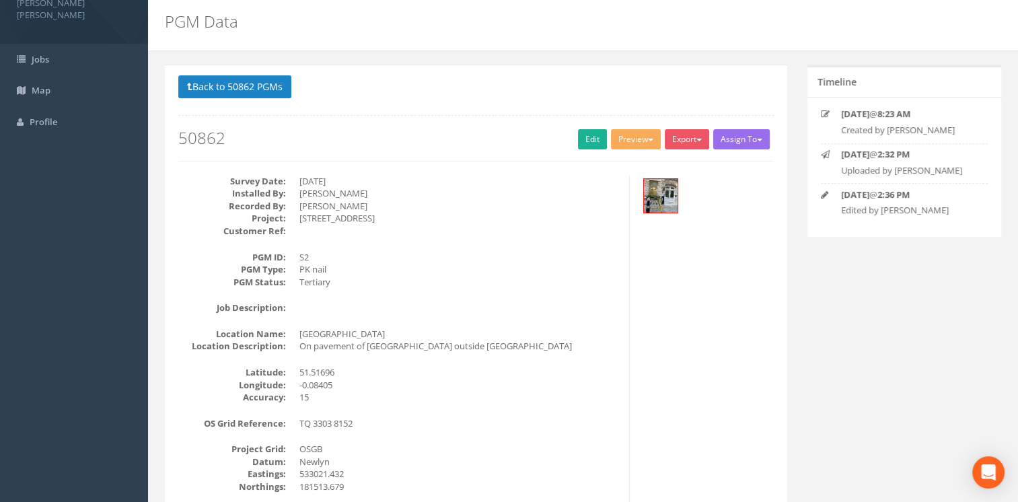
scroll to position [43, 0]
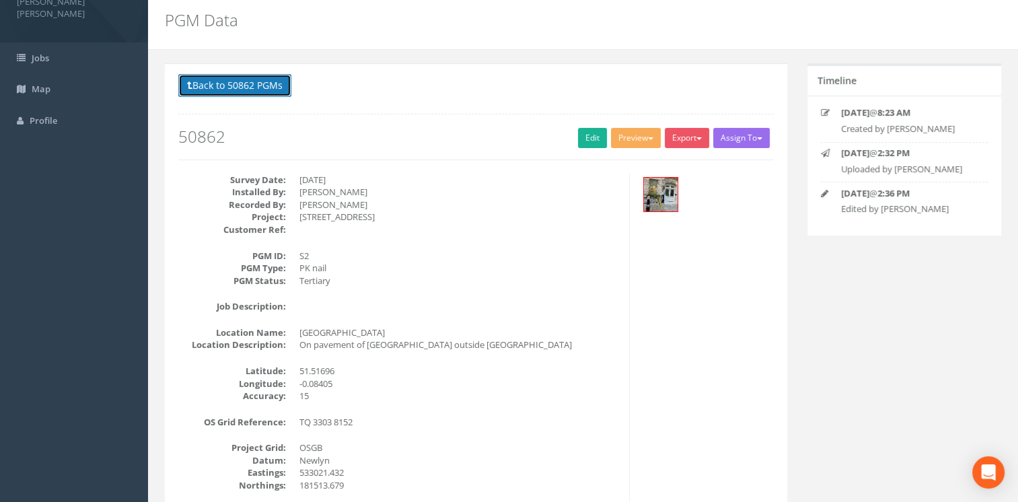
click at [234, 83] on button "Back to 50862 PGMs" at bounding box center [234, 85] width 113 height 23
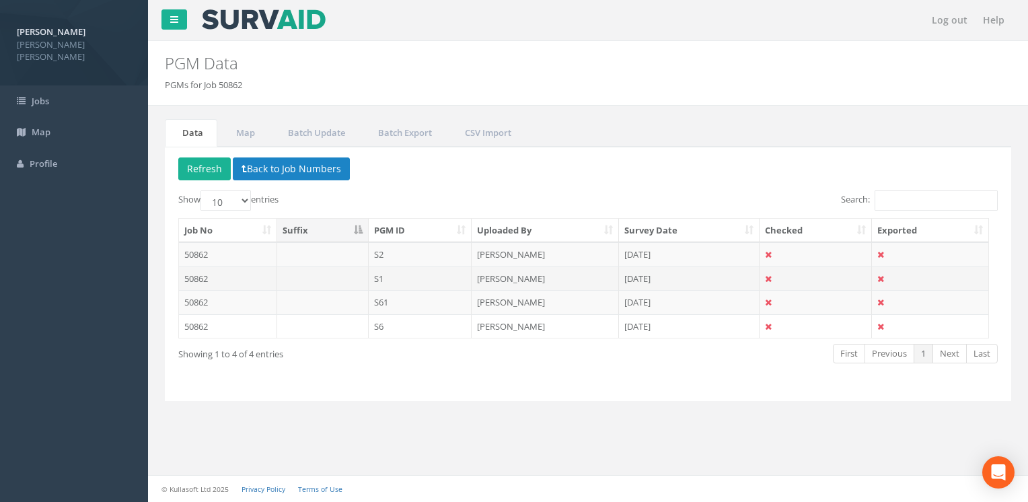
click at [342, 281] on td at bounding box center [322, 278] width 91 height 24
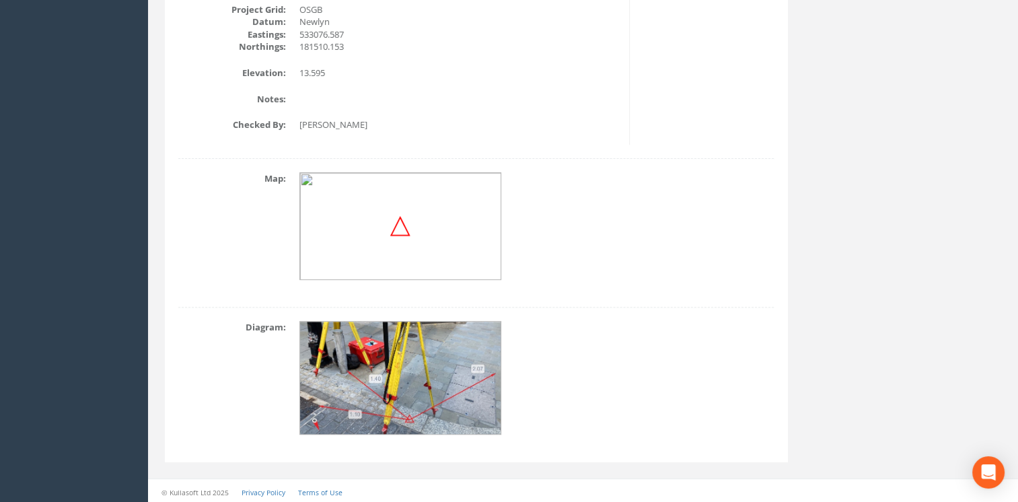
scroll to position [495, 0]
click at [414, 230] on img at bounding box center [400, 225] width 202 height 108
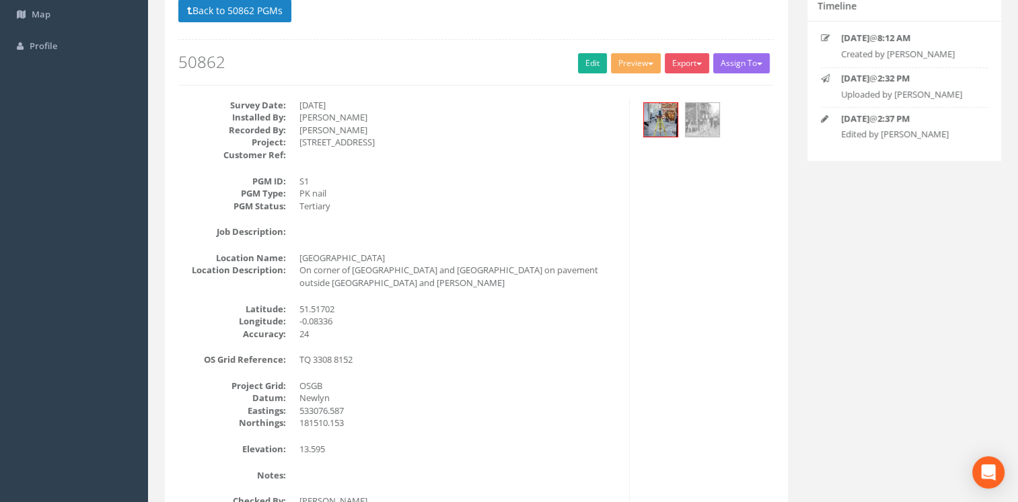
scroll to position [0, 0]
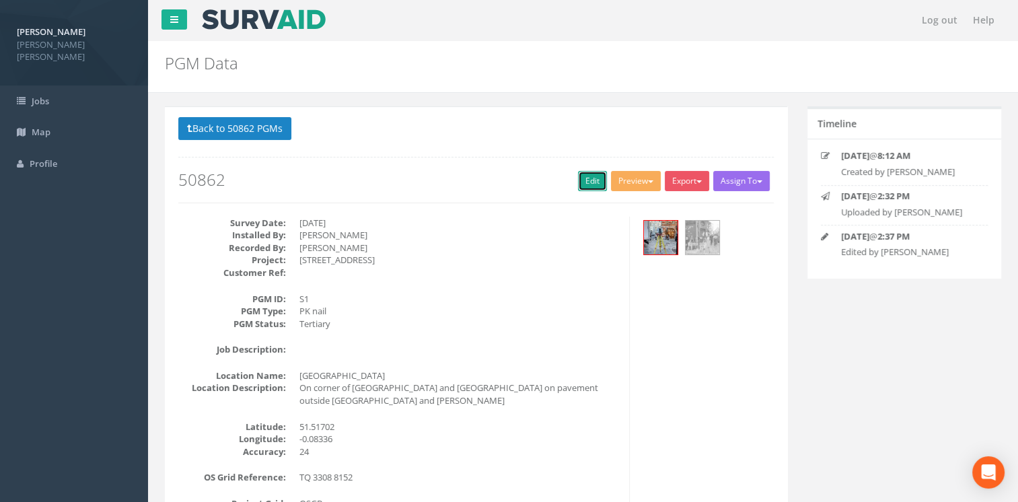
click at [585, 180] on link "Edit" at bounding box center [592, 181] width 29 height 20
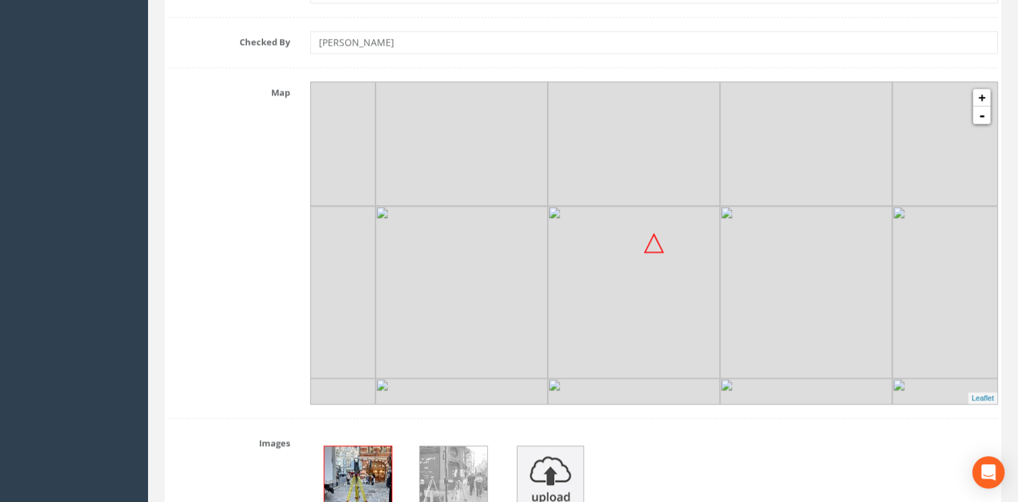
scroll to position [1469, 0]
click at [778, 252] on img at bounding box center [806, 288] width 172 height 172
click at [776, 247] on img at bounding box center [806, 288] width 172 height 172
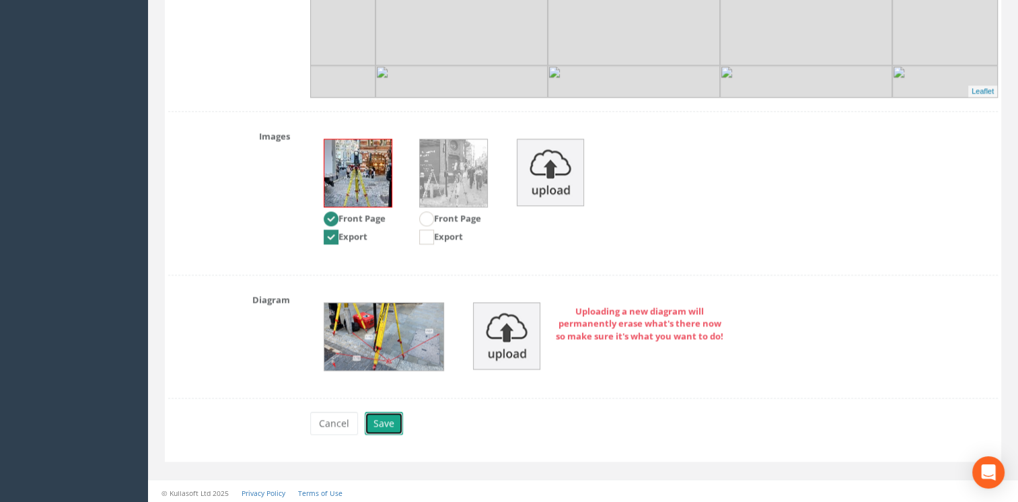
click at [378, 414] on button "Save" at bounding box center [384, 423] width 38 height 23
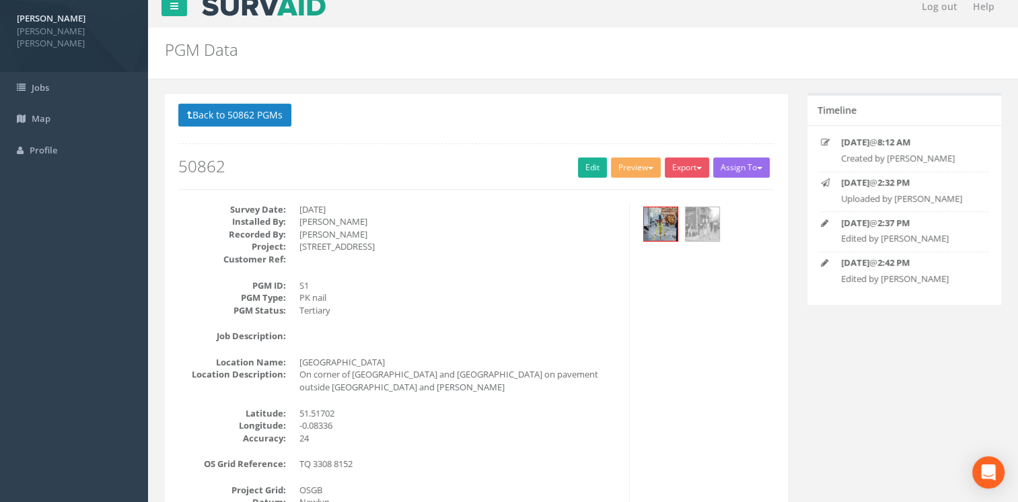
scroll to position [0, 0]
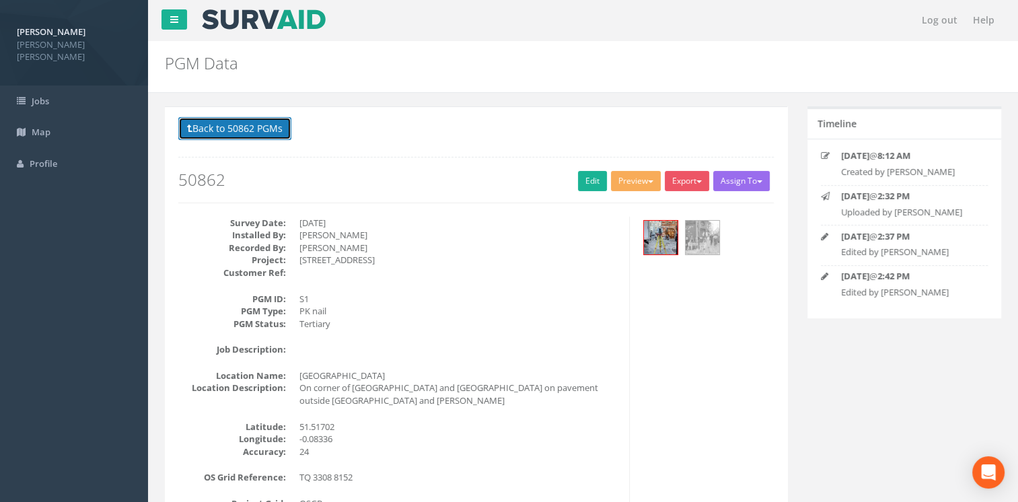
click at [223, 133] on button "Back to 50862 PGMs" at bounding box center [234, 128] width 113 height 23
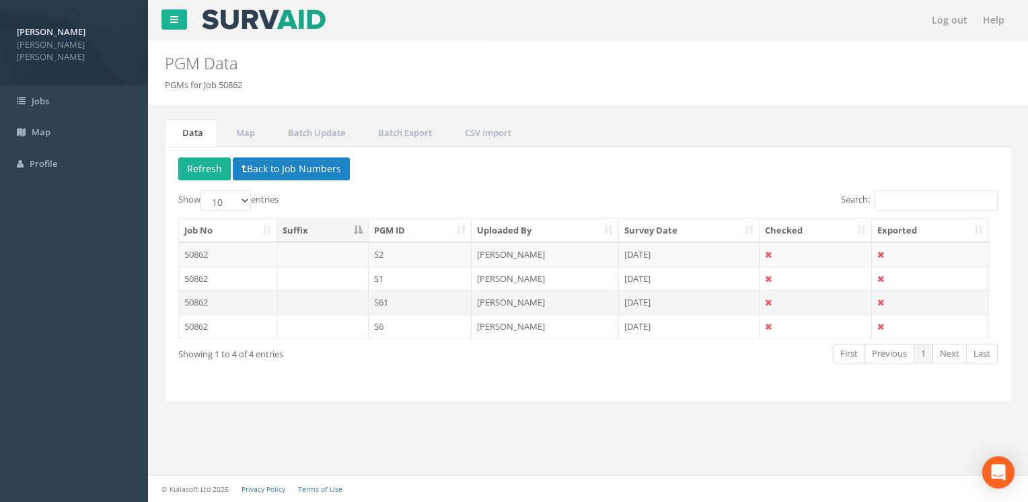
click at [380, 302] on td "S61" at bounding box center [421, 302] width 104 height 24
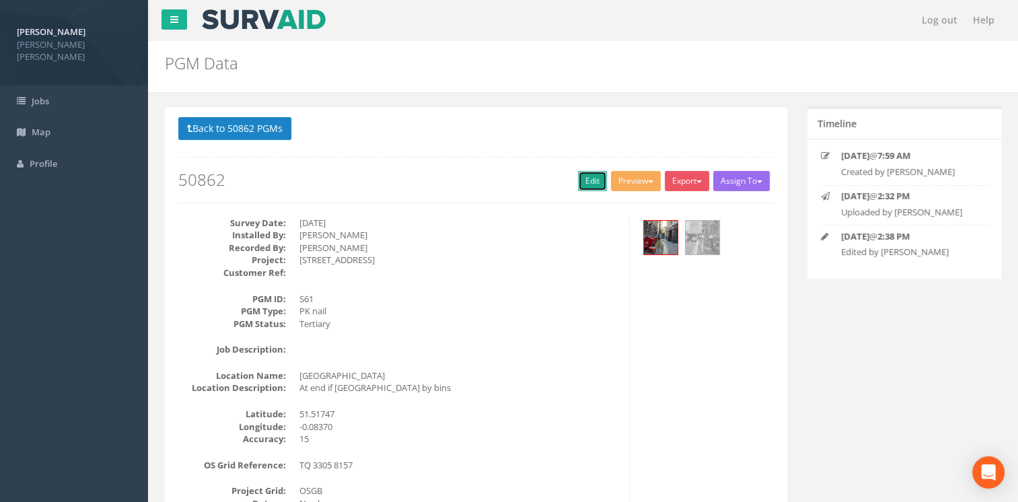
click at [584, 178] on link "Edit" at bounding box center [592, 181] width 29 height 20
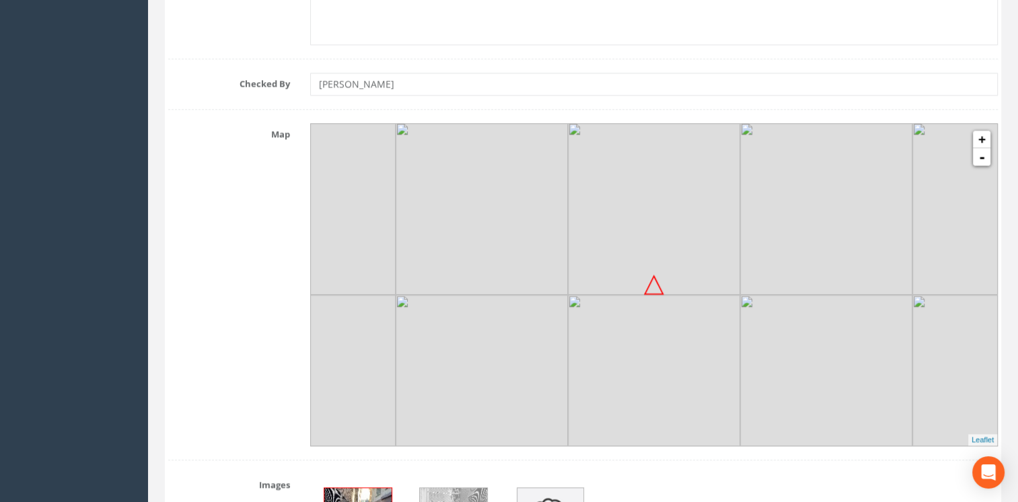
scroll to position [1435, 0]
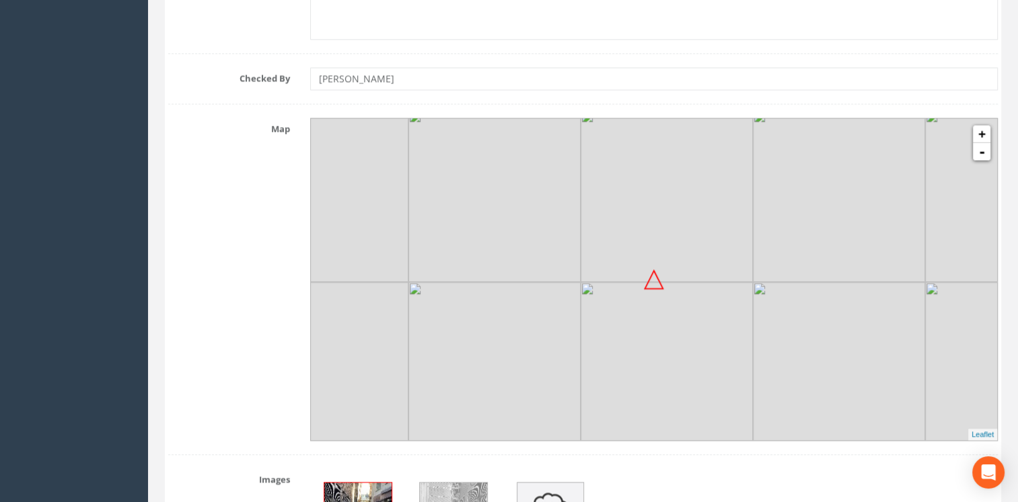
drag, startPoint x: 765, startPoint y: 313, endPoint x: 778, endPoint y: 306, distance: 14.8
click at [778, 306] on img at bounding box center [839, 368] width 172 height 172
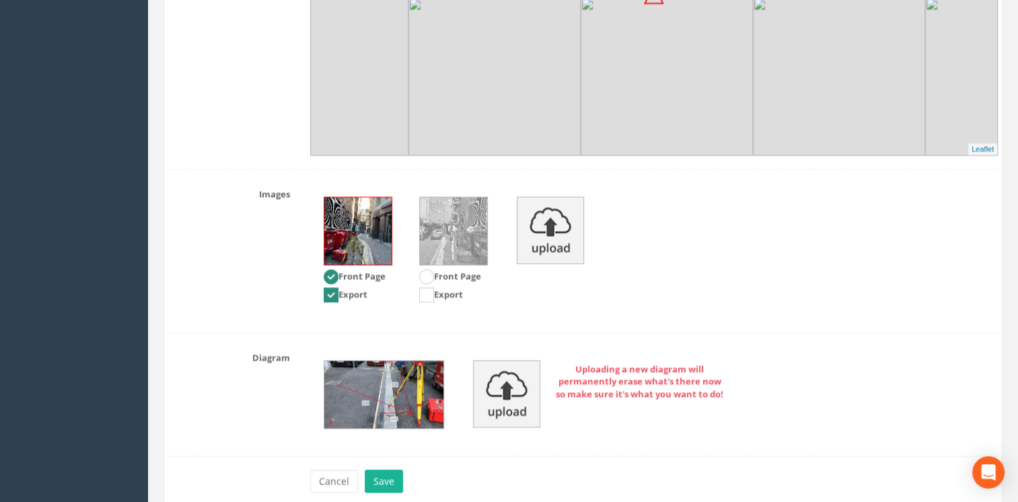
scroll to position [1779, 0]
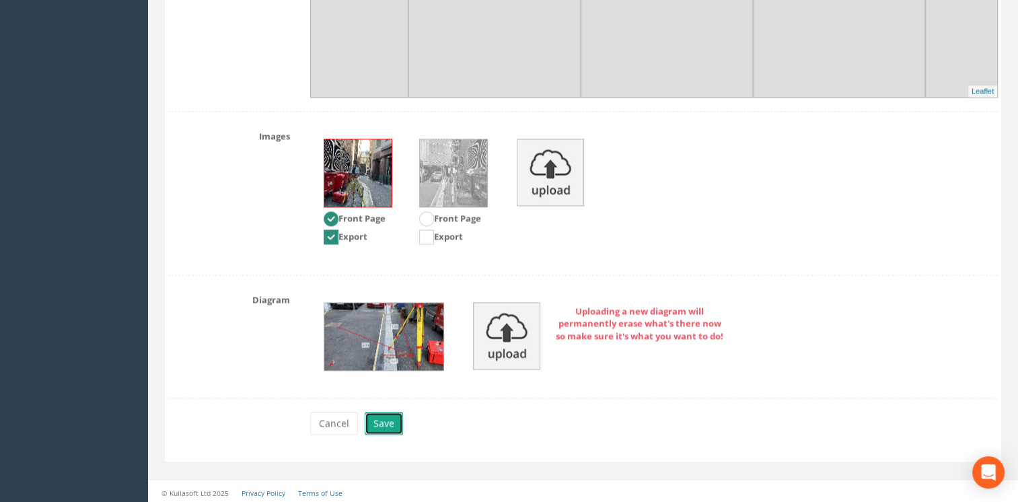
click at [385, 414] on button "Save" at bounding box center [384, 423] width 38 height 23
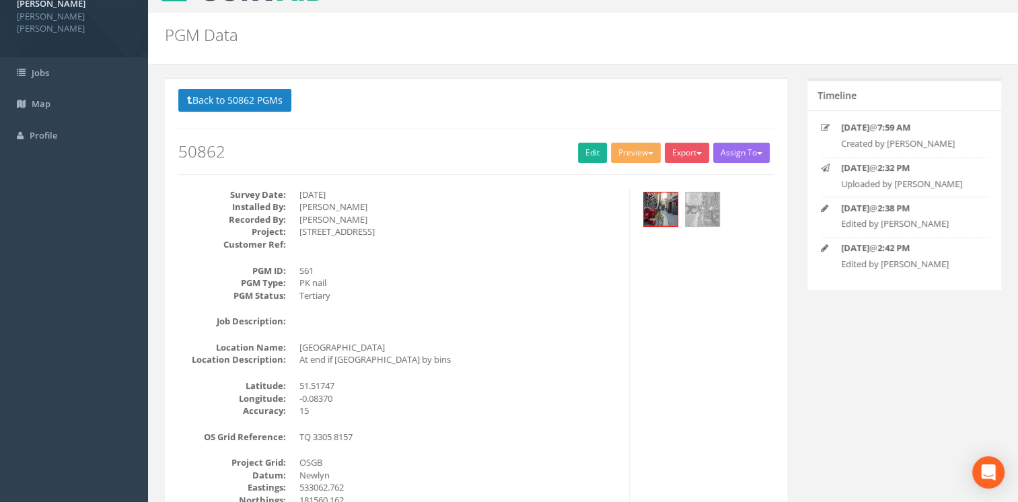
scroll to position [0, 0]
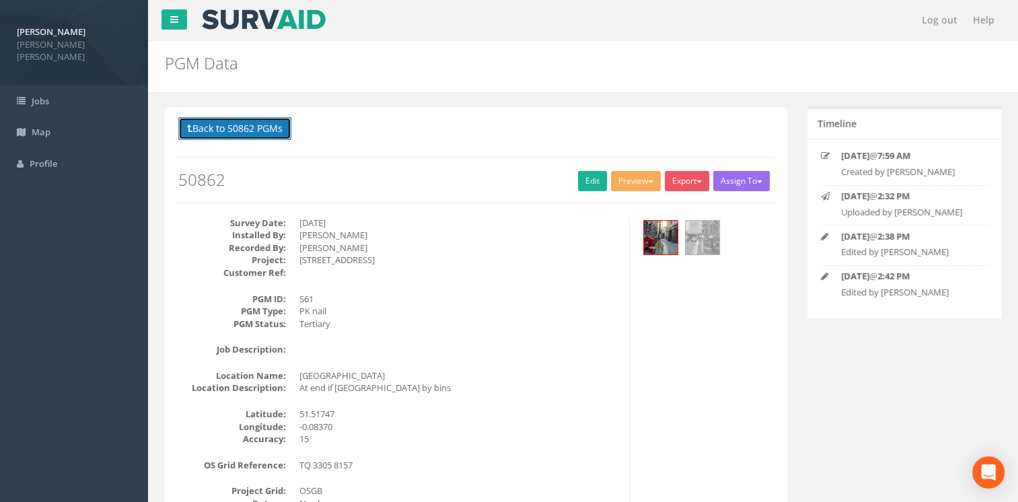
click at [241, 129] on button "Back to 50862 PGMs" at bounding box center [234, 128] width 113 height 23
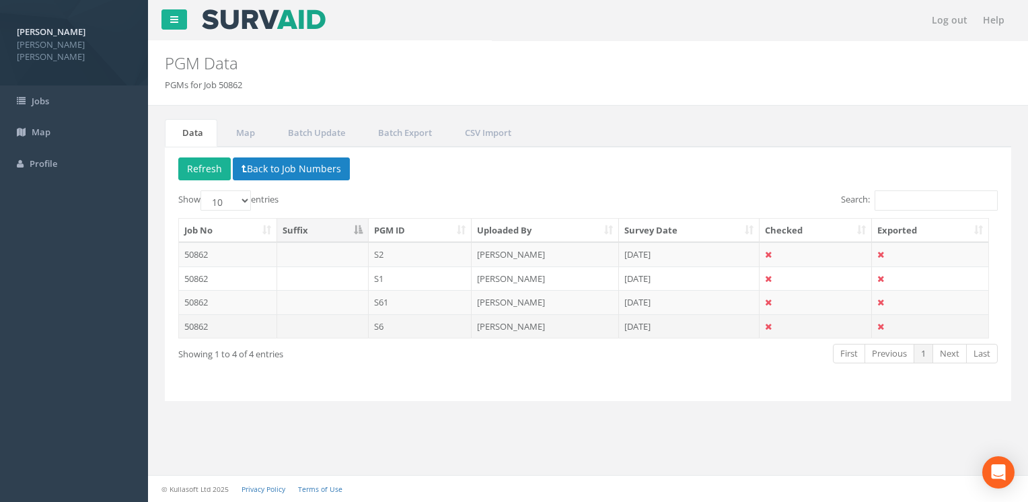
click at [384, 320] on td "S6" at bounding box center [421, 326] width 104 height 24
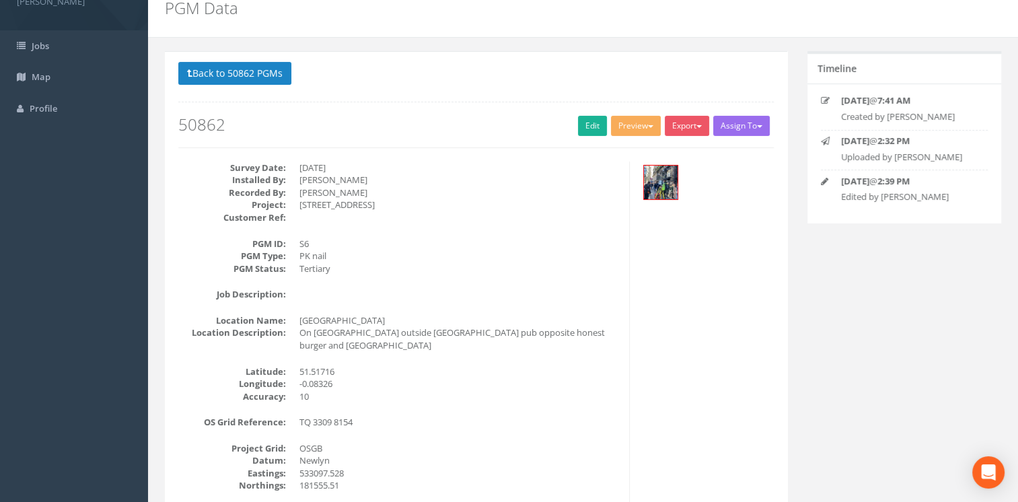
scroll to position [57, 0]
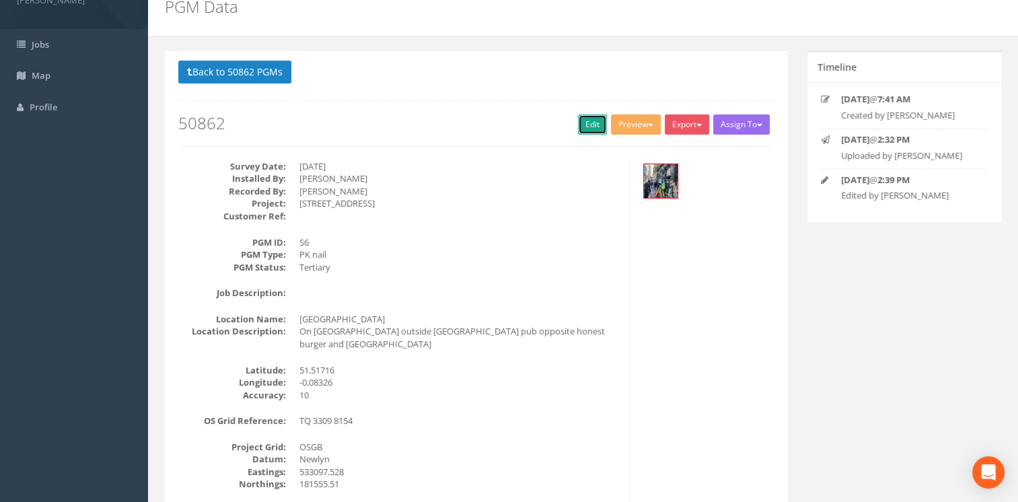
click at [583, 127] on link "Edit" at bounding box center [592, 124] width 29 height 20
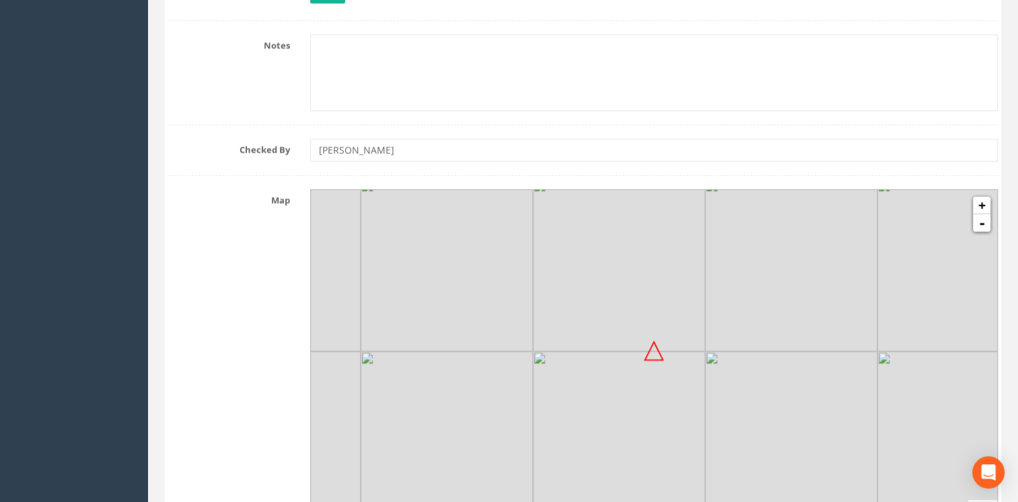
scroll to position [1385, 0]
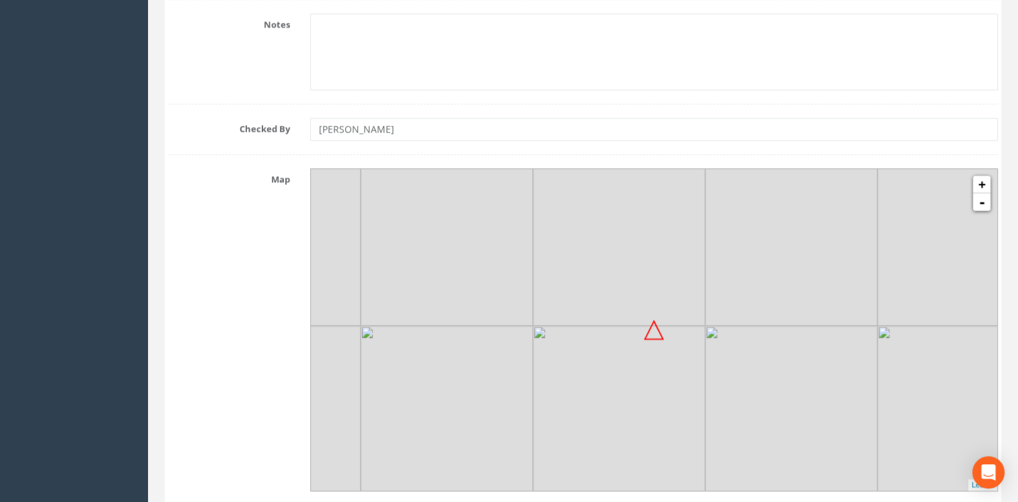
click at [726, 408] on img at bounding box center [791, 412] width 172 height 172
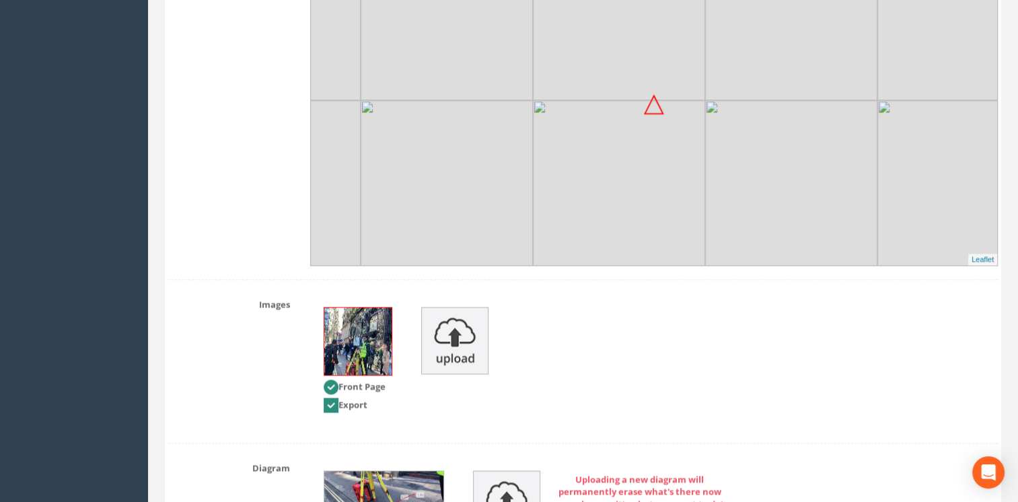
scroll to position [1779, 0]
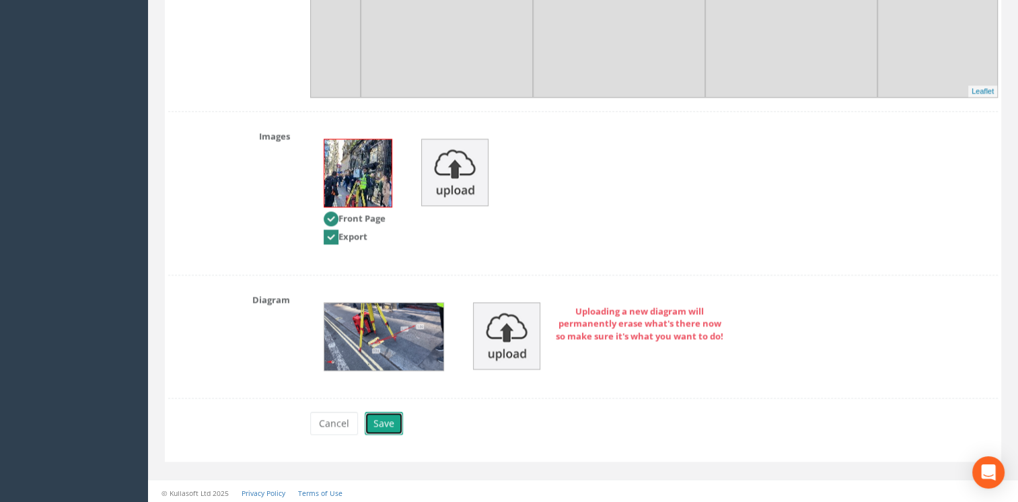
click at [387, 414] on button "Save" at bounding box center [384, 423] width 38 height 23
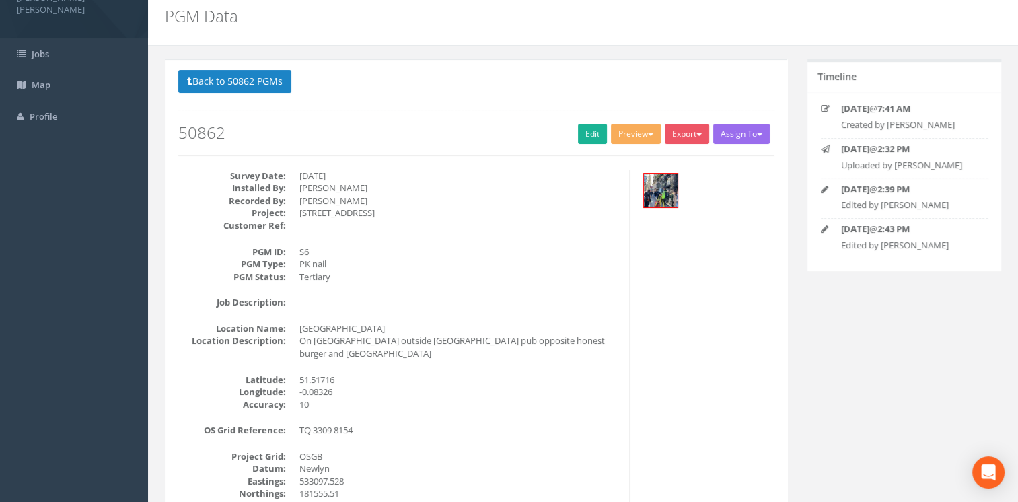
scroll to position [0, 0]
